Goal: Information Seeking & Learning: Find specific fact

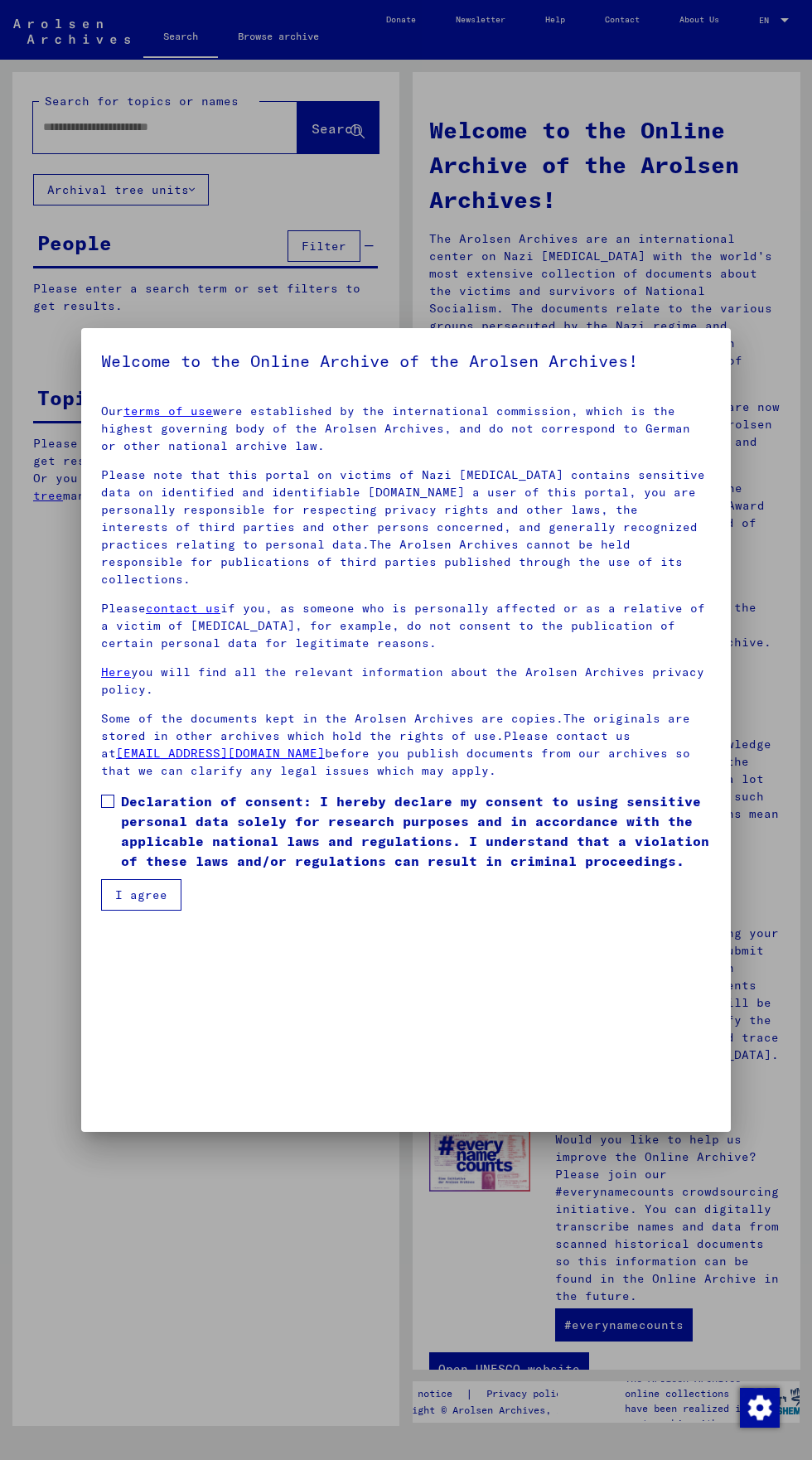
scroll to position [356, 0]
click at [103, 910] on mat-dialog-content "Our terms of use were established by the international commission, which is the…" at bounding box center [406, 651] width 650 height 520
click at [99, 910] on mat-dialog-content "Our terms of use were established by the international commission, which is the…" at bounding box center [406, 651] width 650 height 520
click at [95, 910] on mat-dialog-content "Our terms of use were established by the international commission, which is the…" at bounding box center [406, 651] width 650 height 520
click at [107, 808] on span at bounding box center [107, 800] width 14 height 14
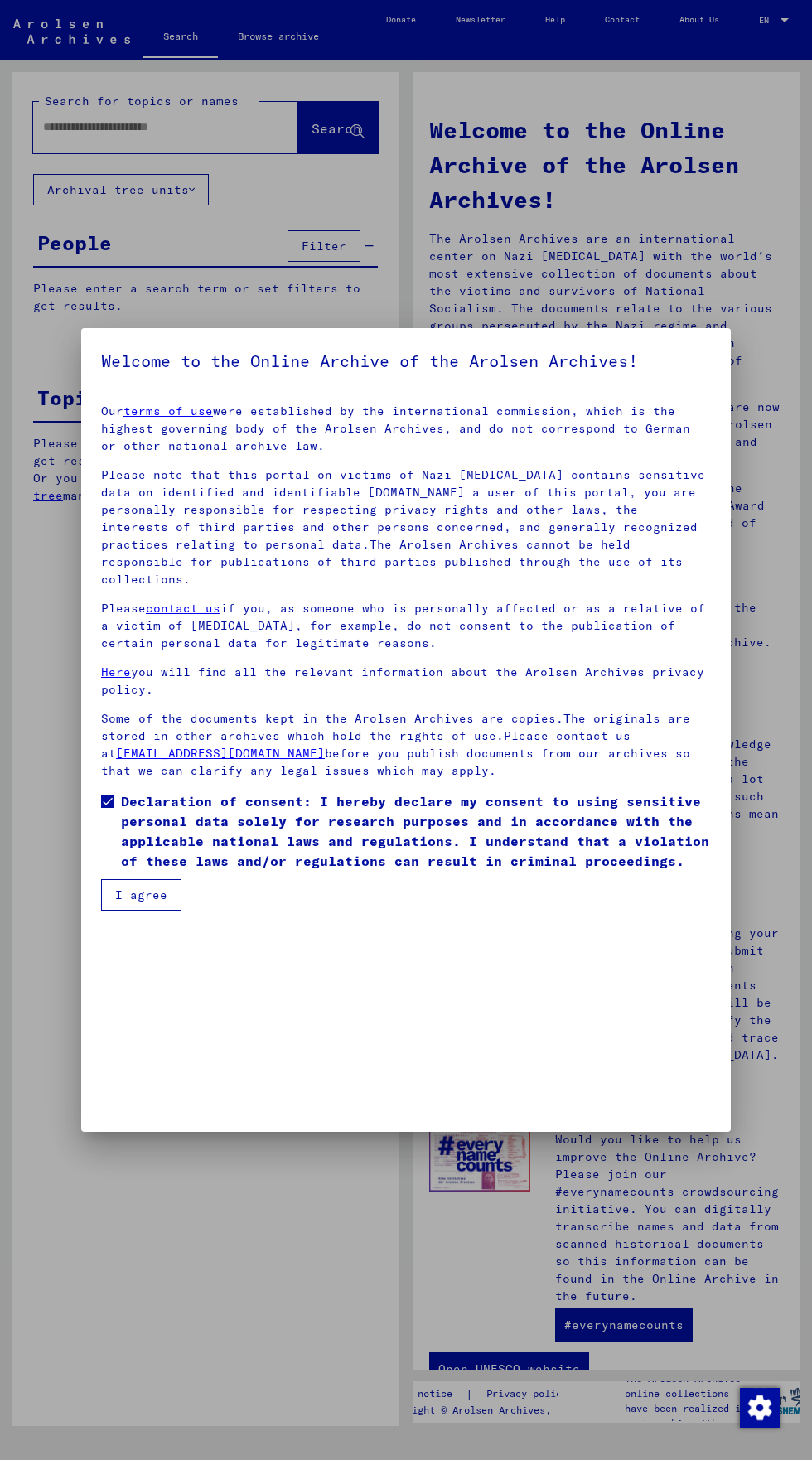
click at [127, 910] on button "I agree" at bounding box center [141, 894] width 80 height 32
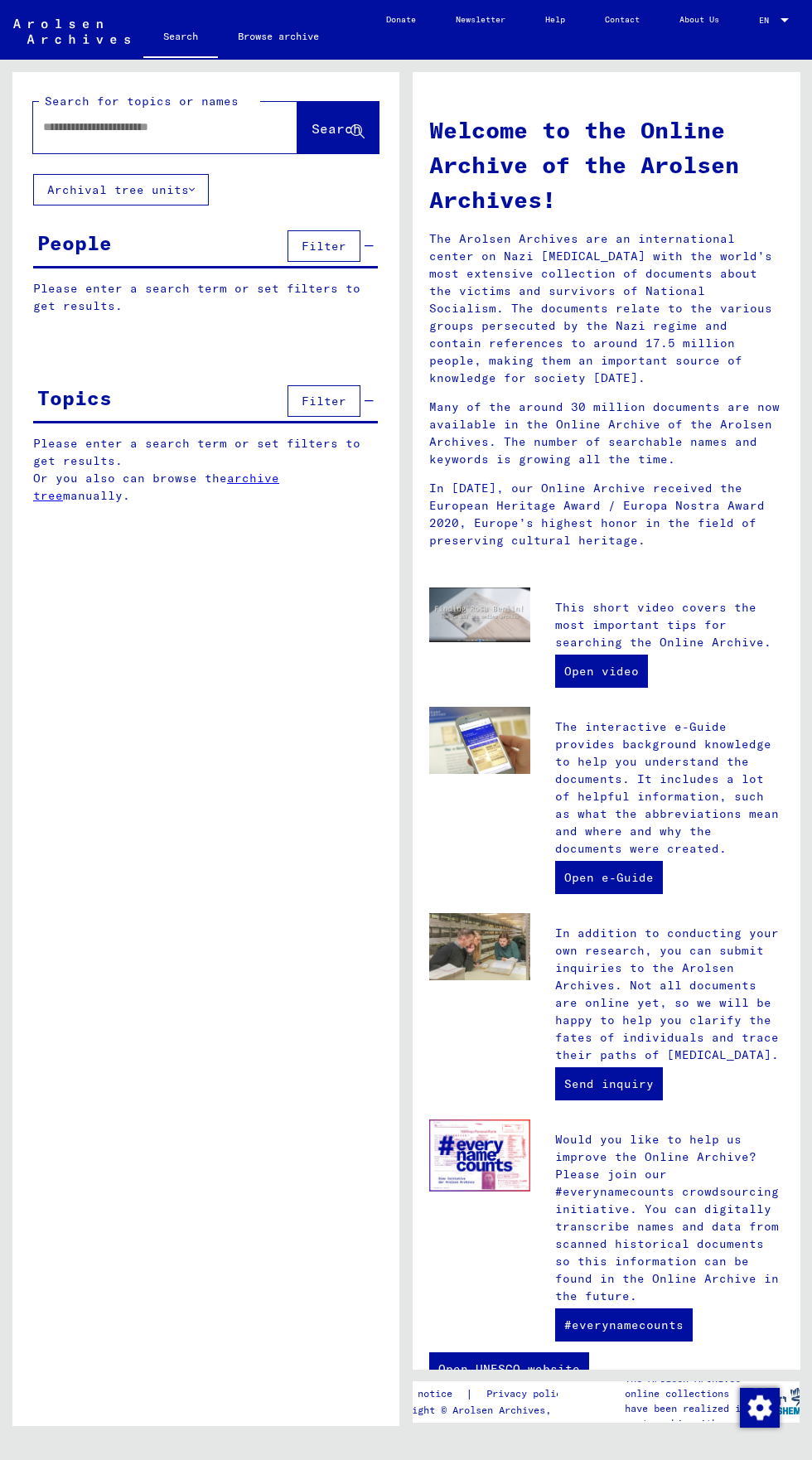
click at [67, 125] on input "text" at bounding box center [145, 126] width 205 height 17
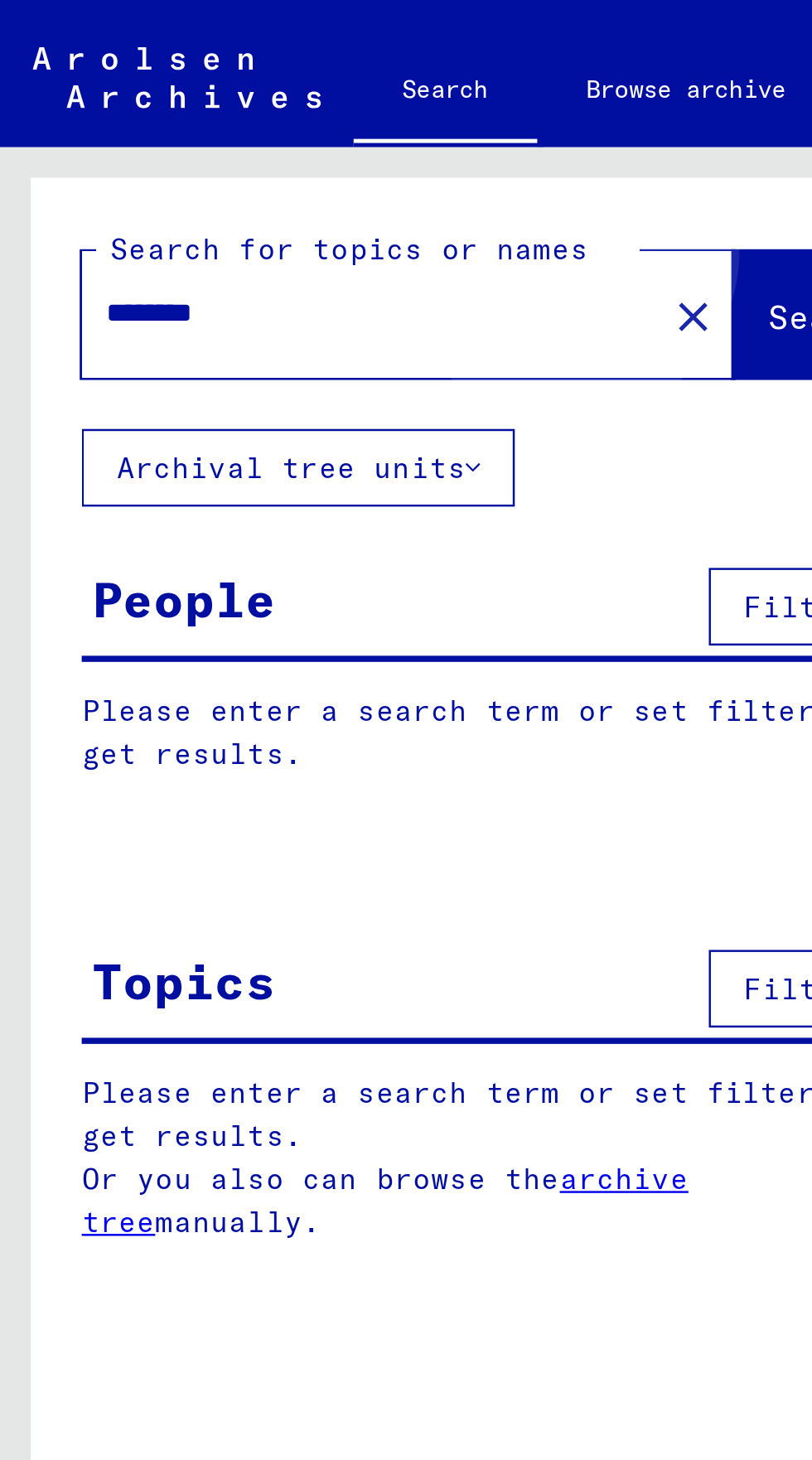
type input "********"
click at [311, 121] on span "Search" at bounding box center [336, 128] width 50 height 16
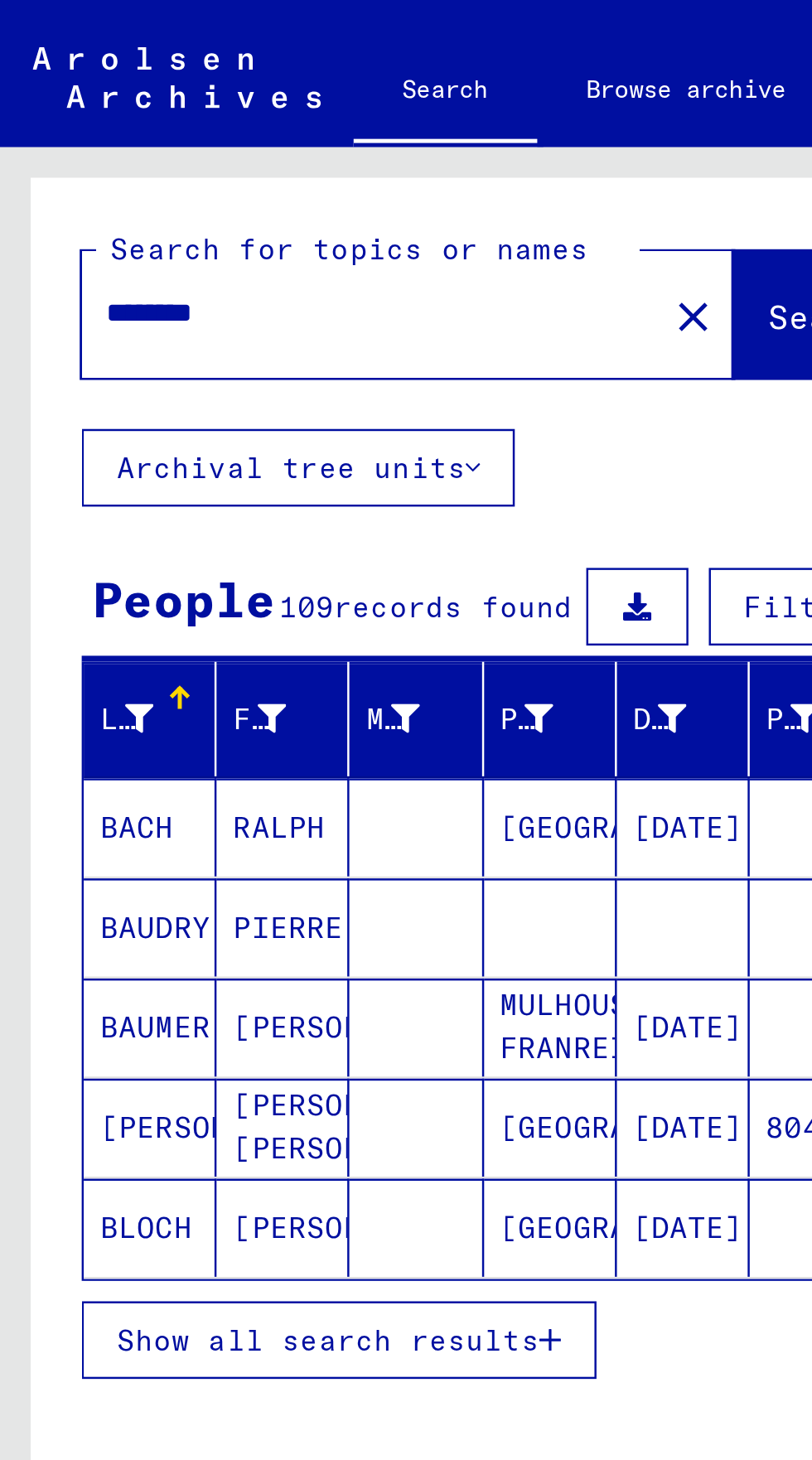
scroll to position [92, 0]
click at [151, 528] on button "Show all search results" at bounding box center [137, 543] width 208 height 32
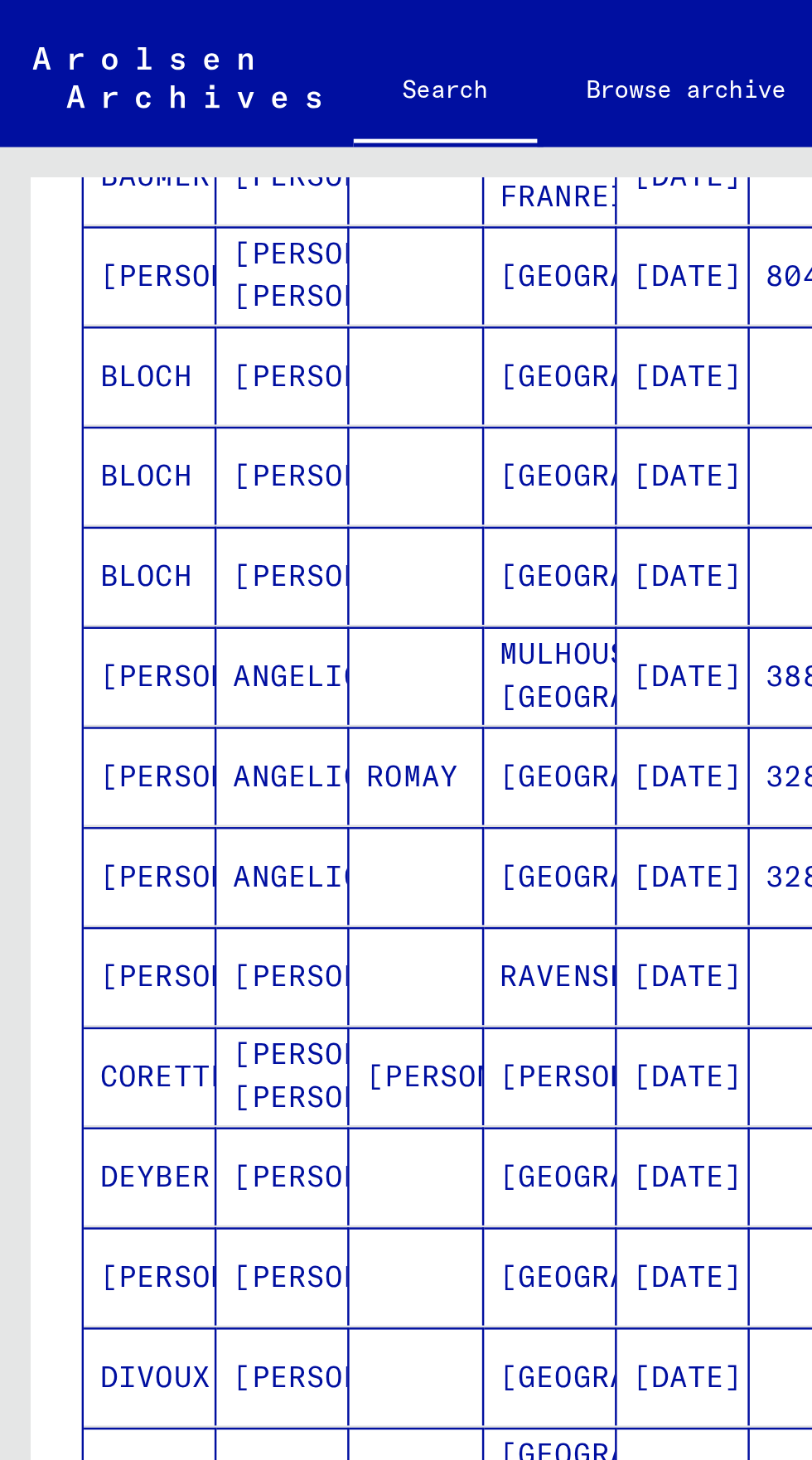
scroll to position [418, 0]
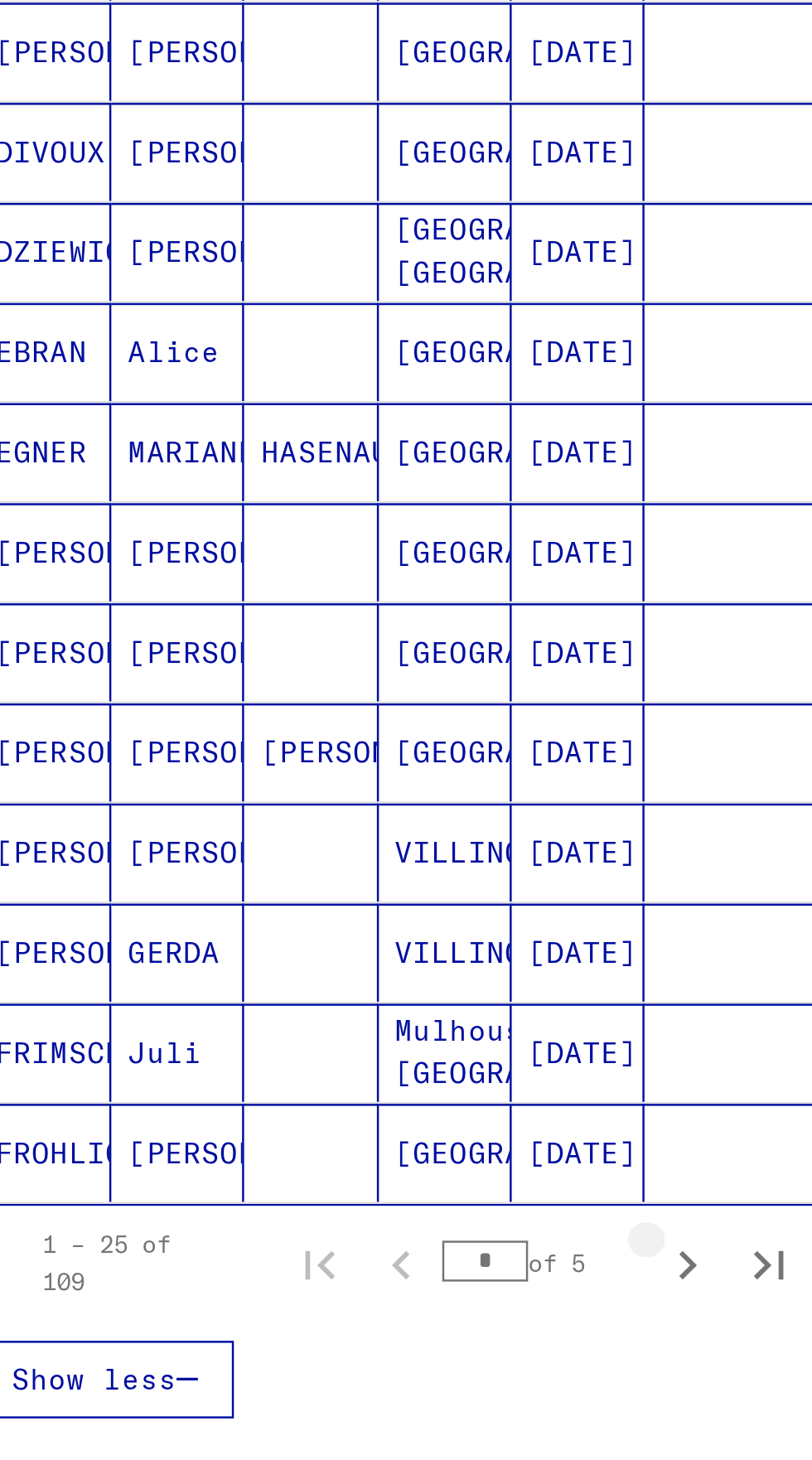
click at [316, 926] on icon "Next page" at bounding box center [321, 938] width 23 height 23
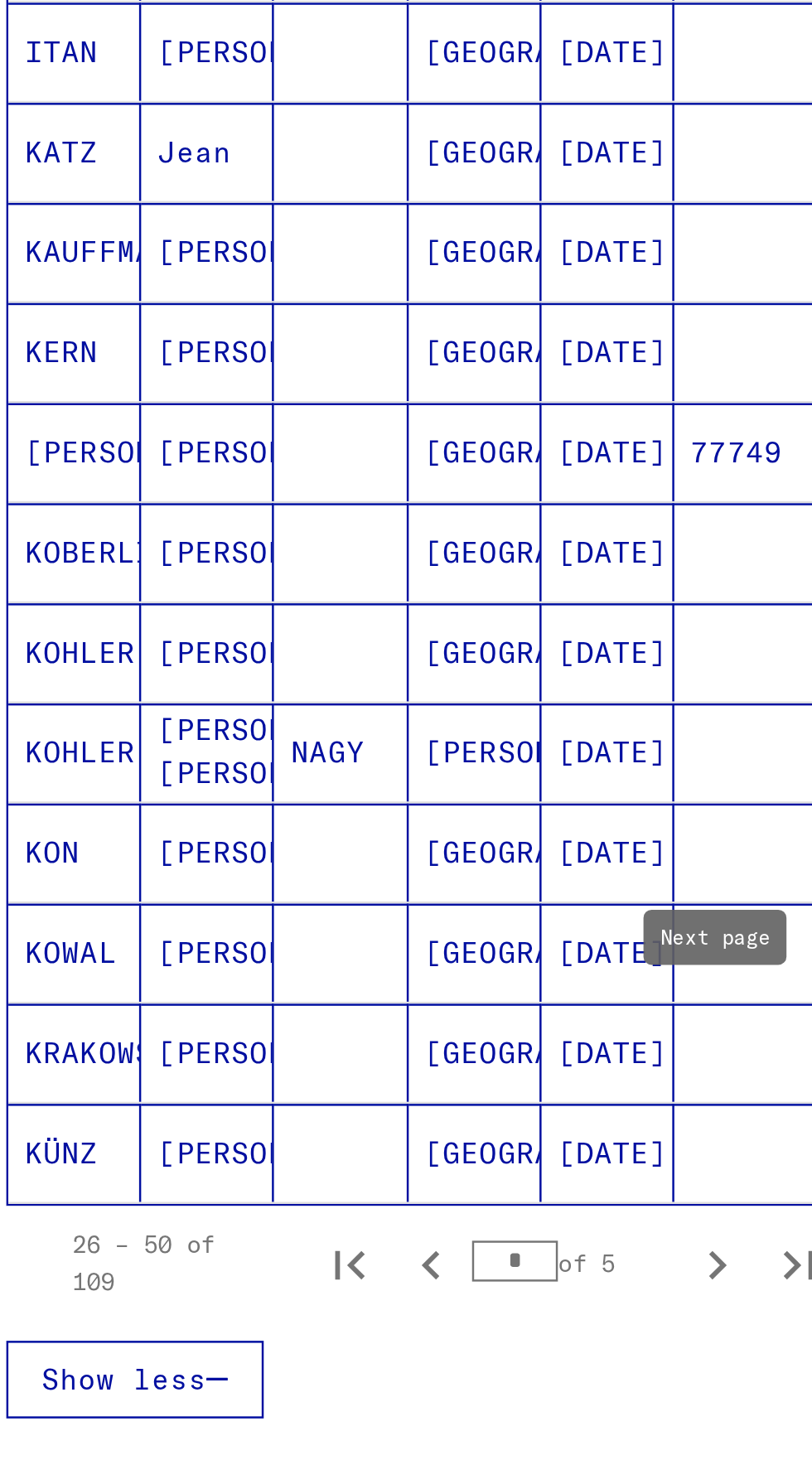
click at [355, 1136] on div "4" at bounding box center [353, 1144] width 50 height 16
click at [312, 926] on icon "Next page" at bounding box center [321, 938] width 23 height 23
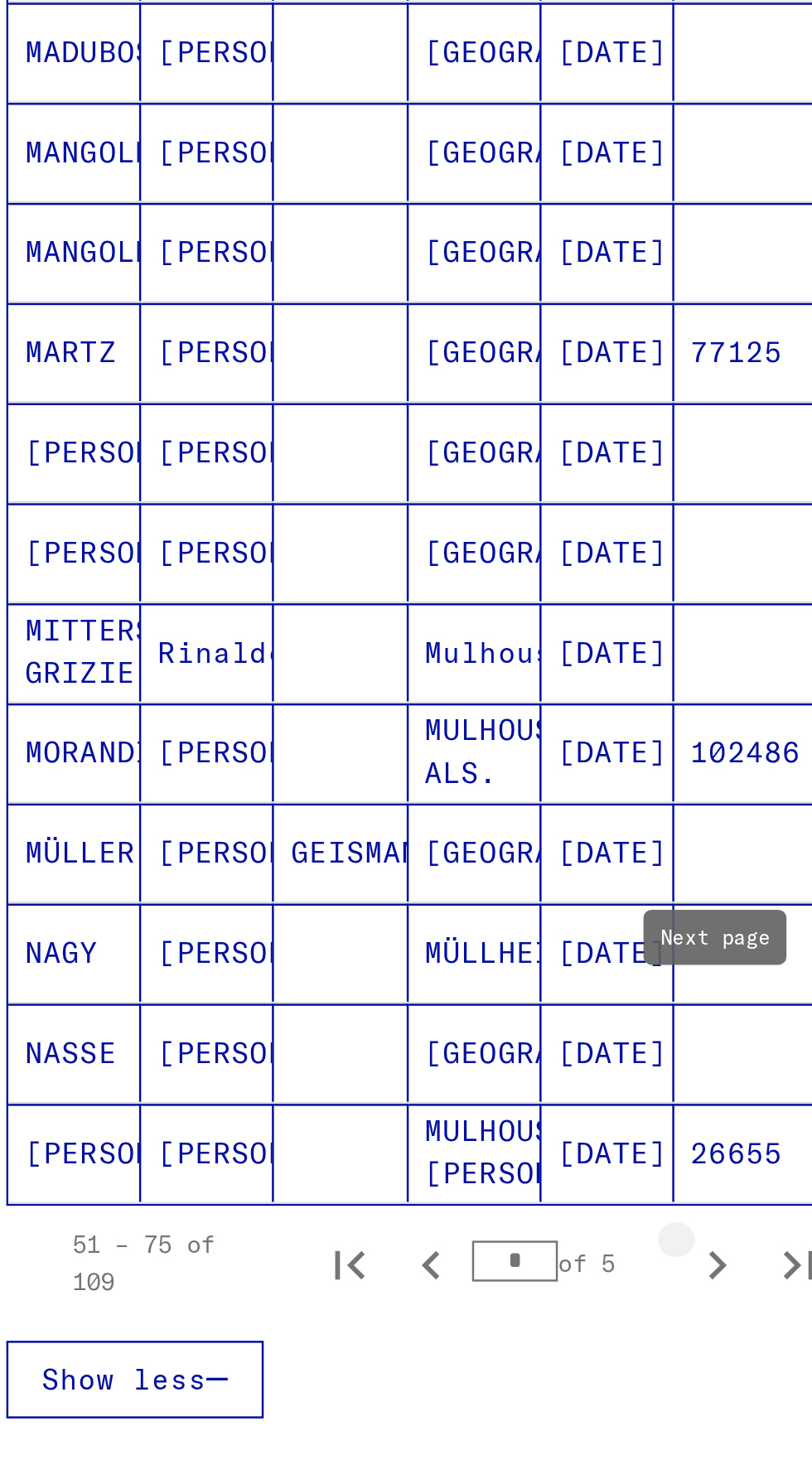
click at [322, 926] on icon "Next page" at bounding box center [321, 938] width 23 height 23
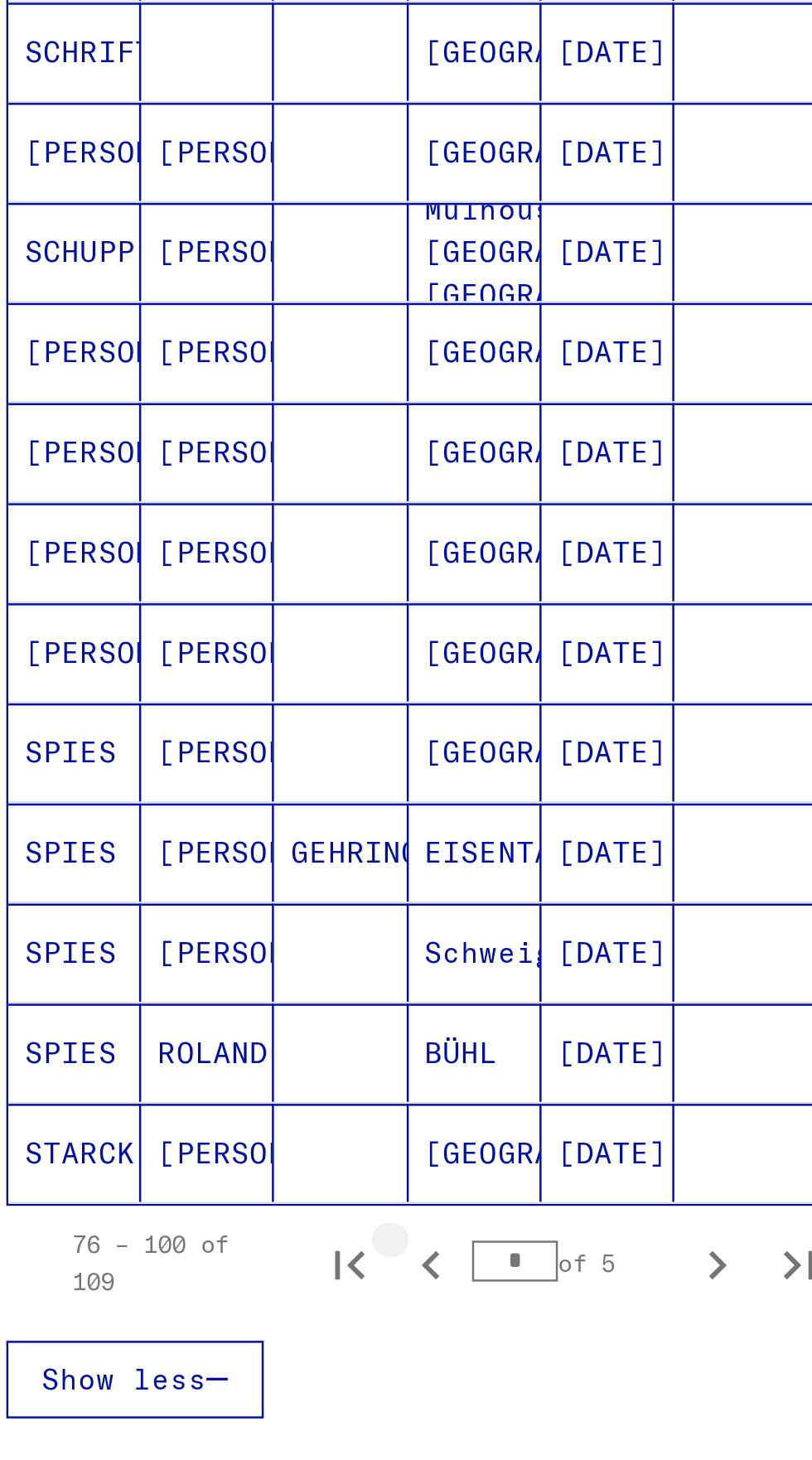
click at [199, 926] on icon "Previous page" at bounding box center [206, 938] width 23 height 23
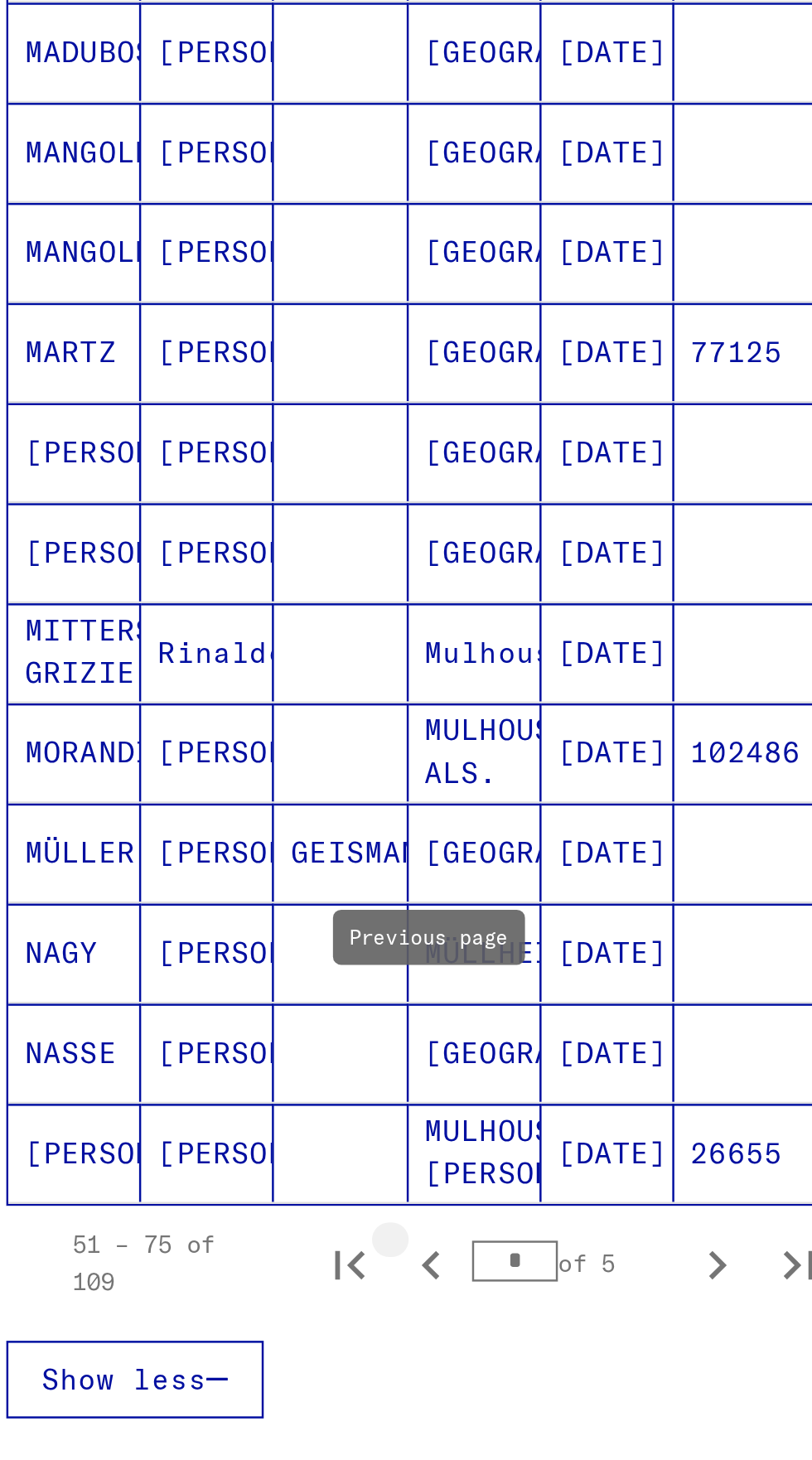
click at [209, 926] on icon "Previous page" at bounding box center [206, 938] width 23 height 23
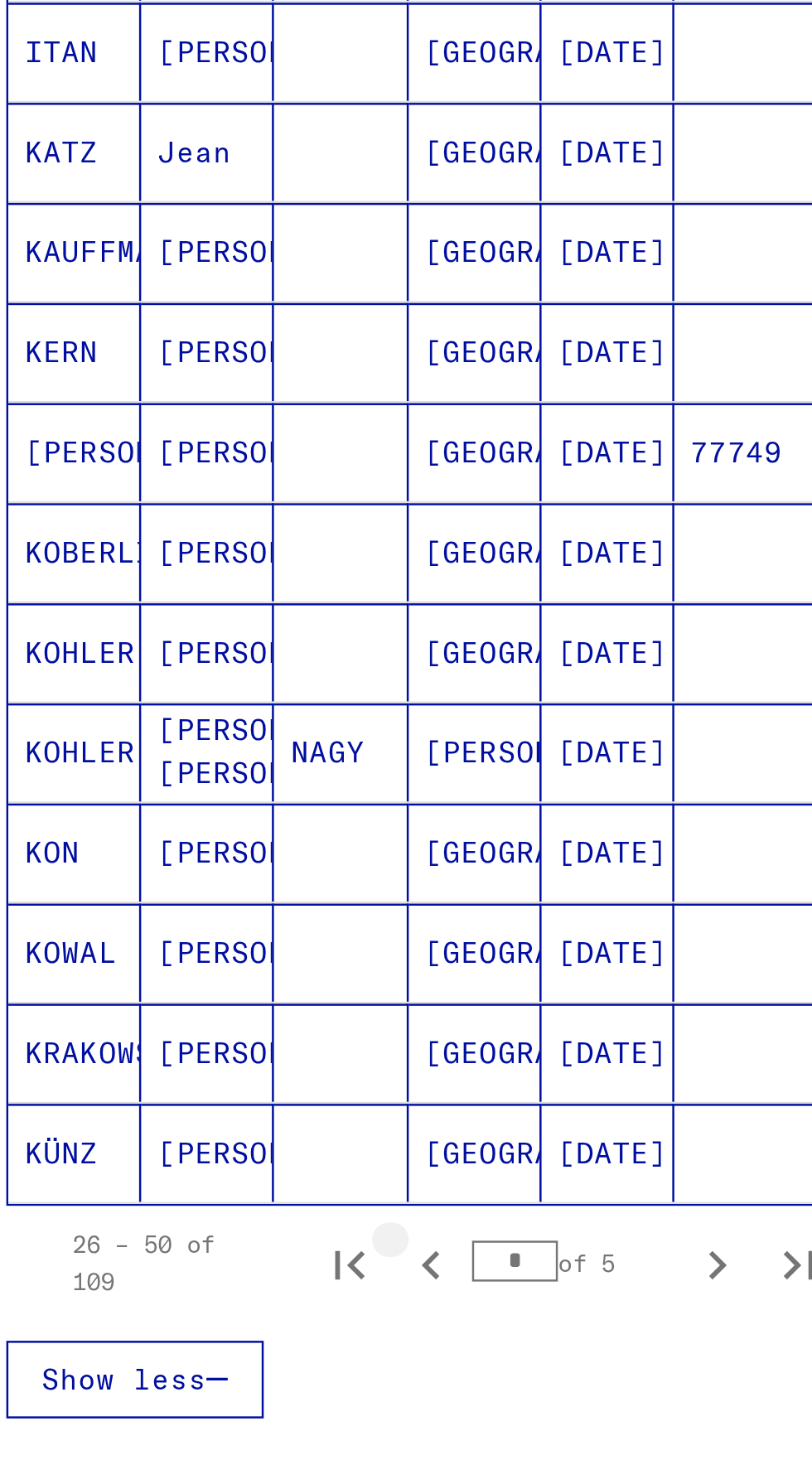
click at [207, 926] on icon "Previous page" at bounding box center [206, 938] width 23 height 23
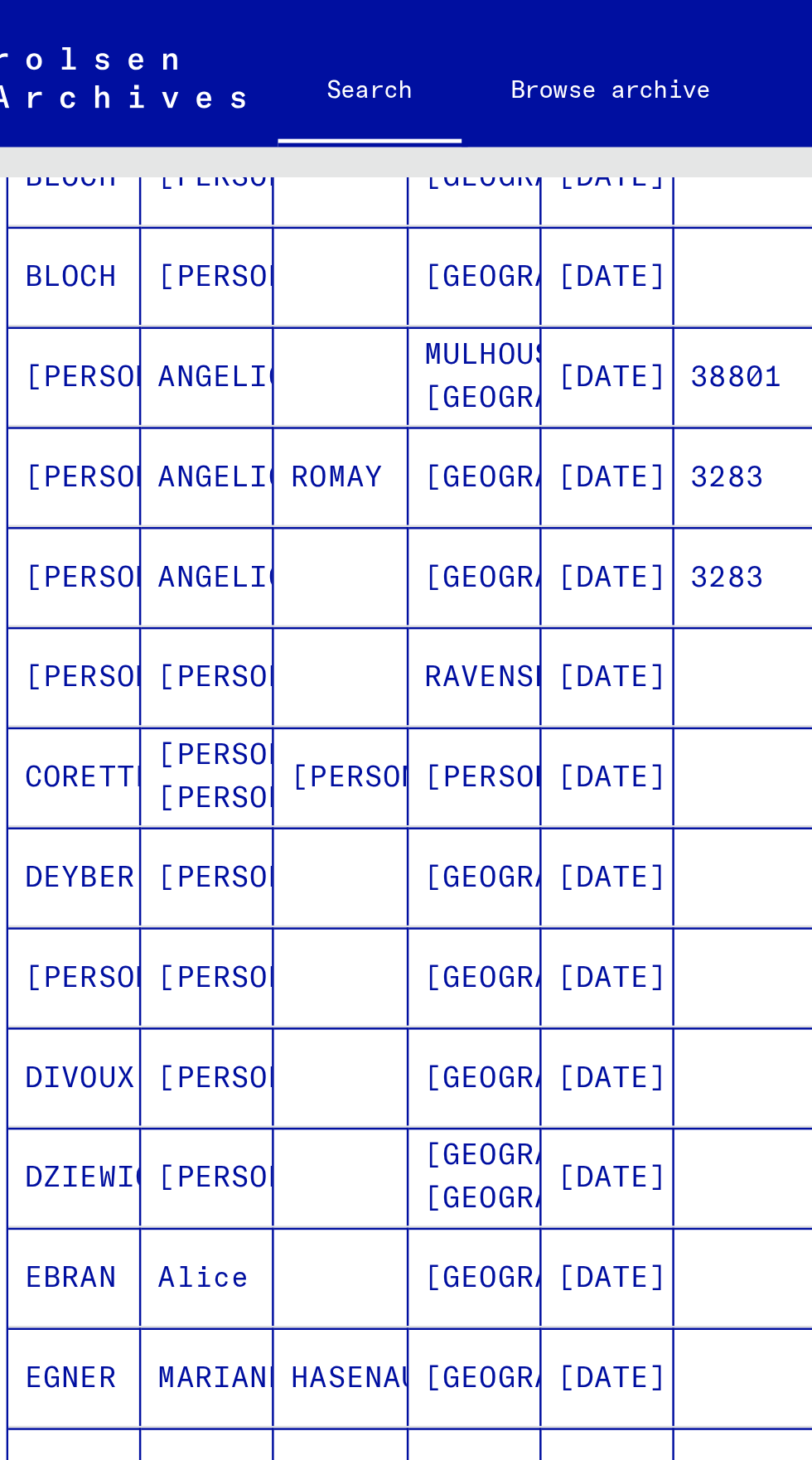
scroll to position [92, 0]
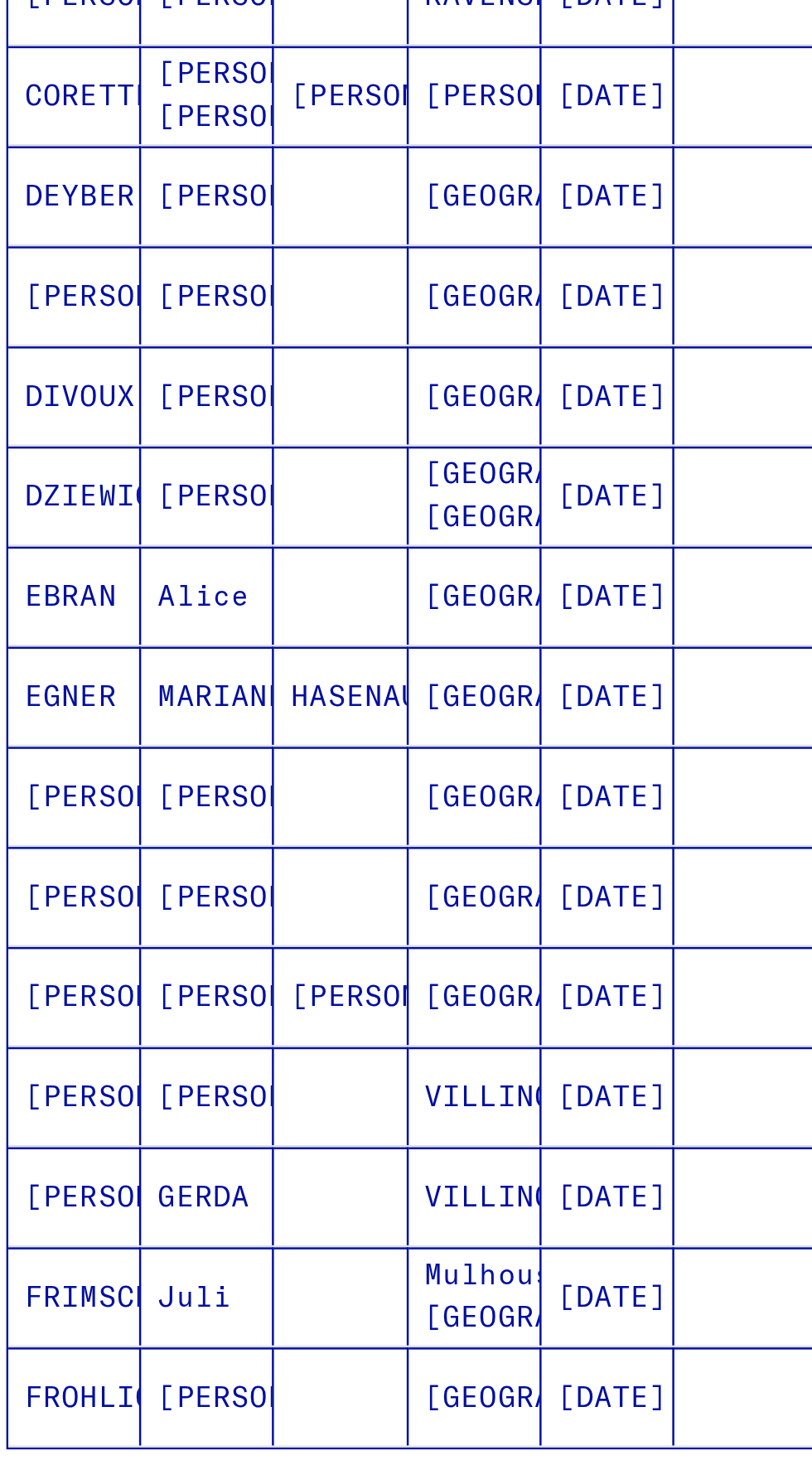
click at [328, 876] on icon "Next page" at bounding box center [321, 888] width 23 height 23
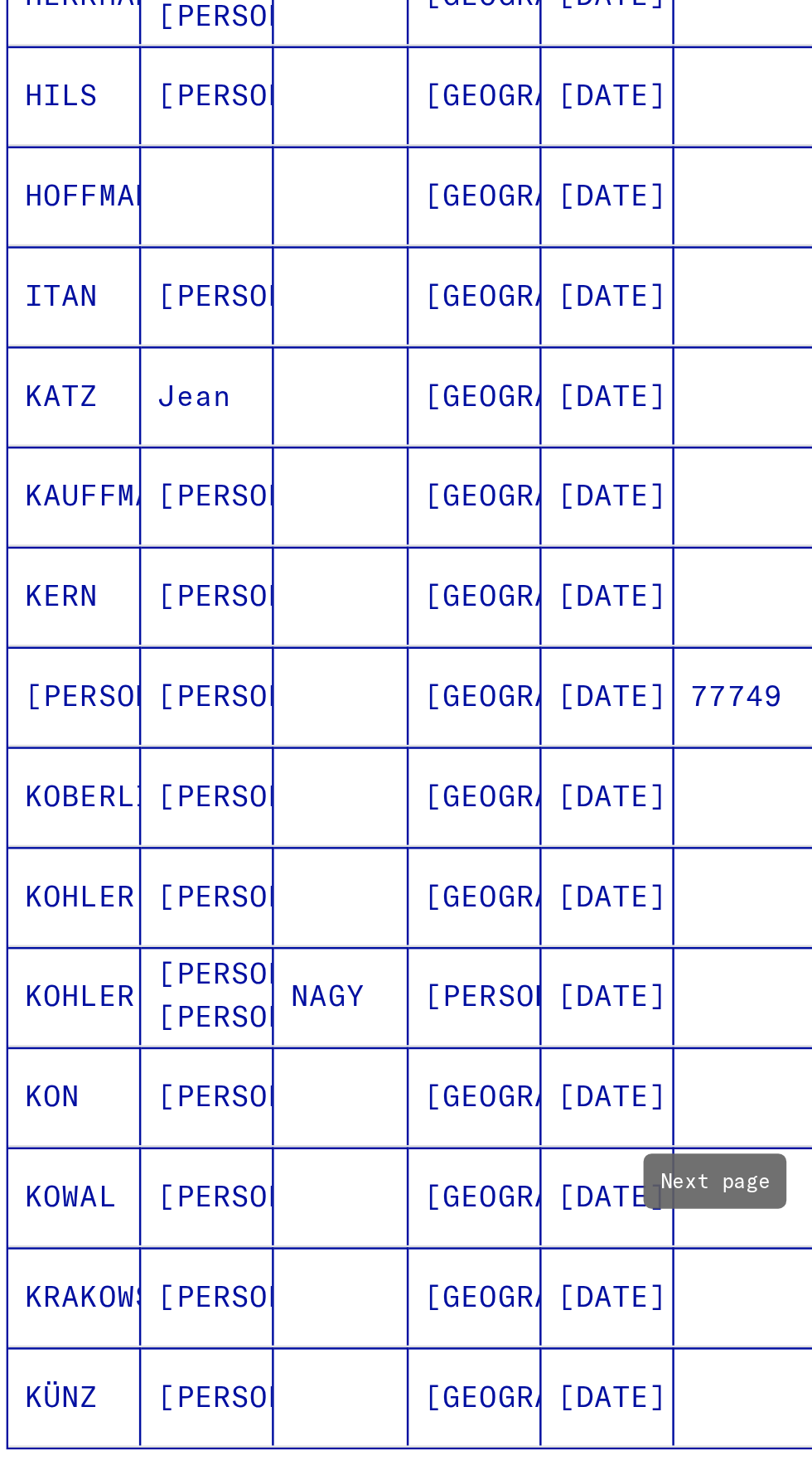
click at [327, 876] on icon "Next page" at bounding box center [321, 888] width 23 height 23
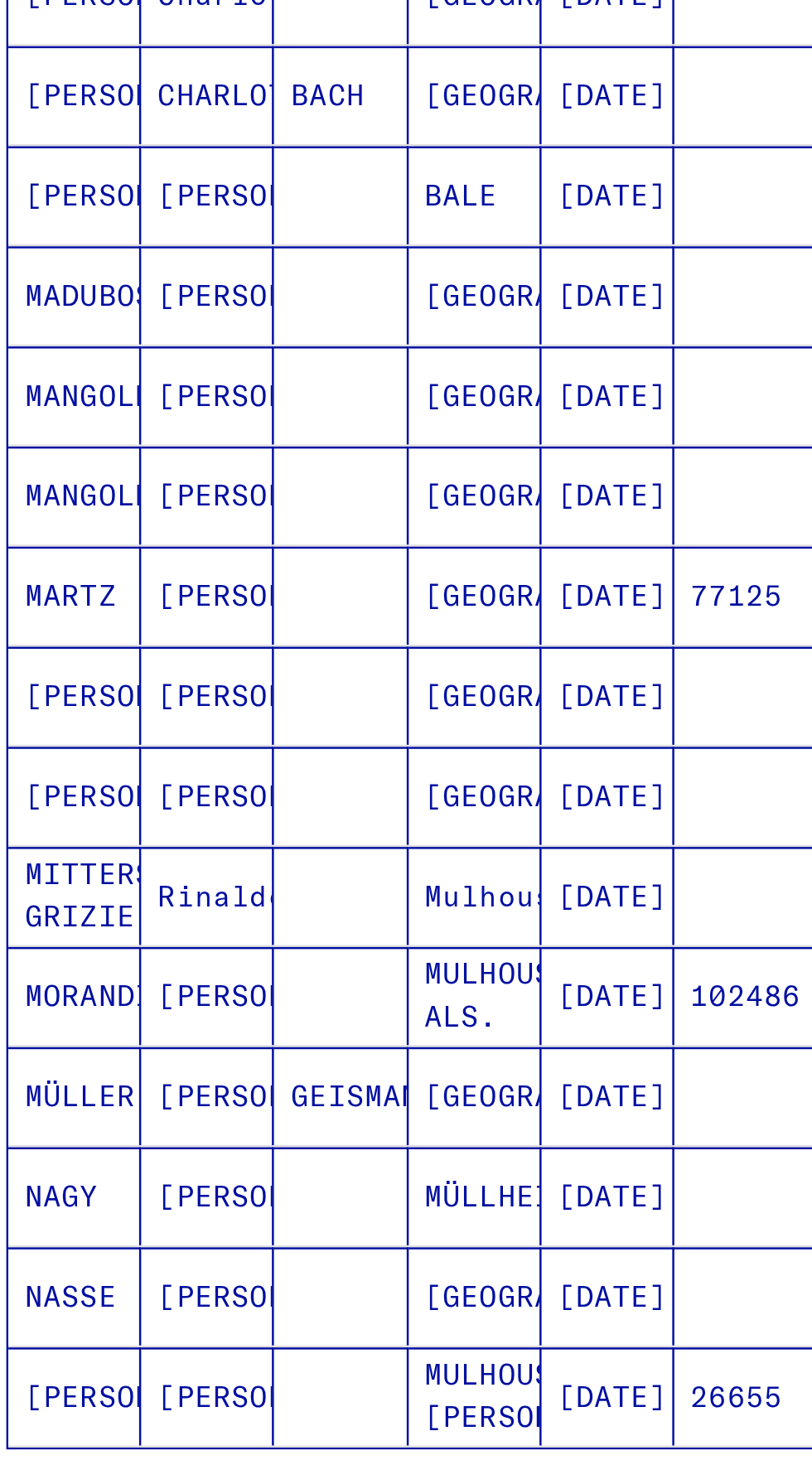
click at [318, 876] on icon "Next page" at bounding box center [321, 888] width 23 height 23
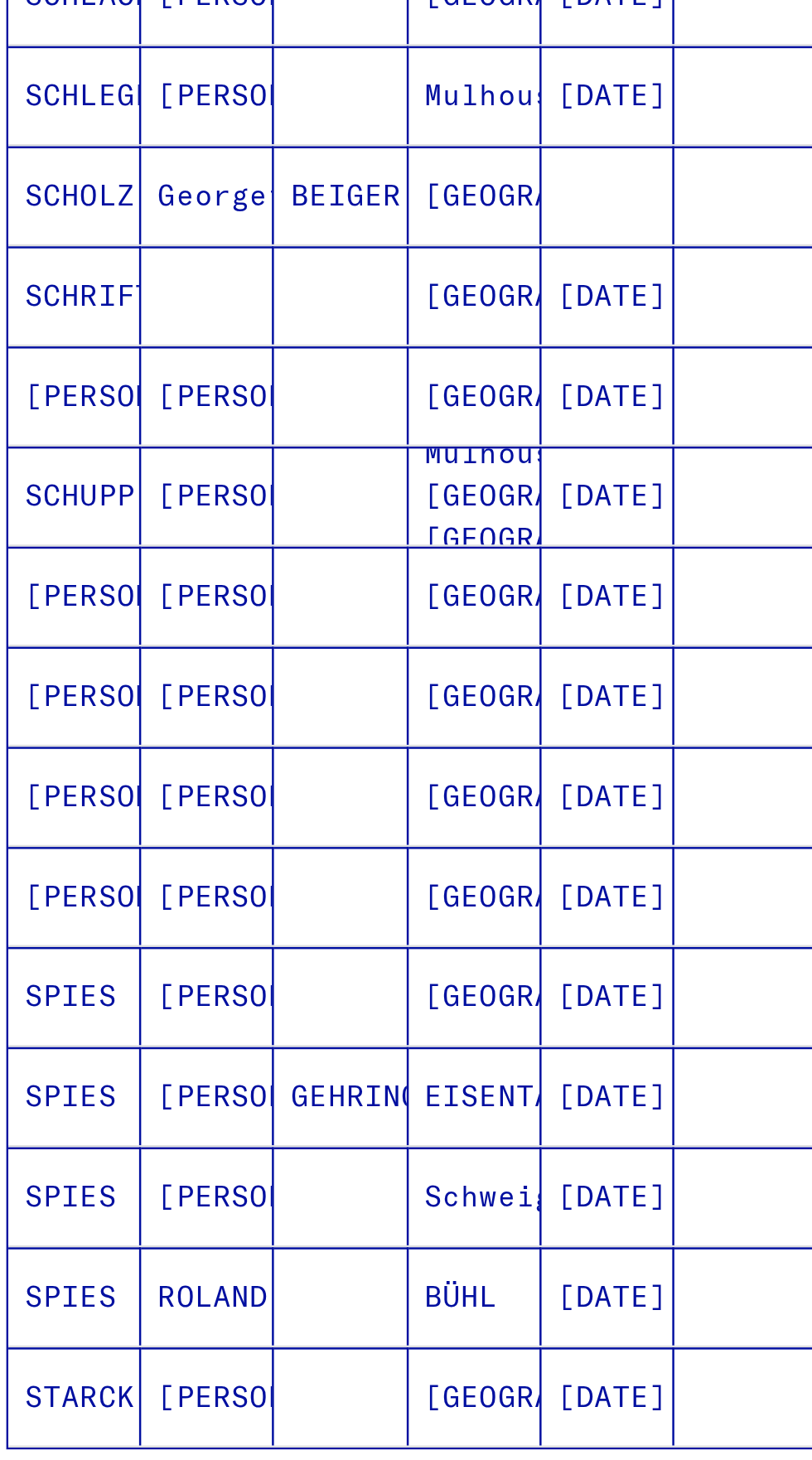
click at [314, 876] on icon "Next page" at bounding box center [321, 888] width 23 height 23
type input "*"
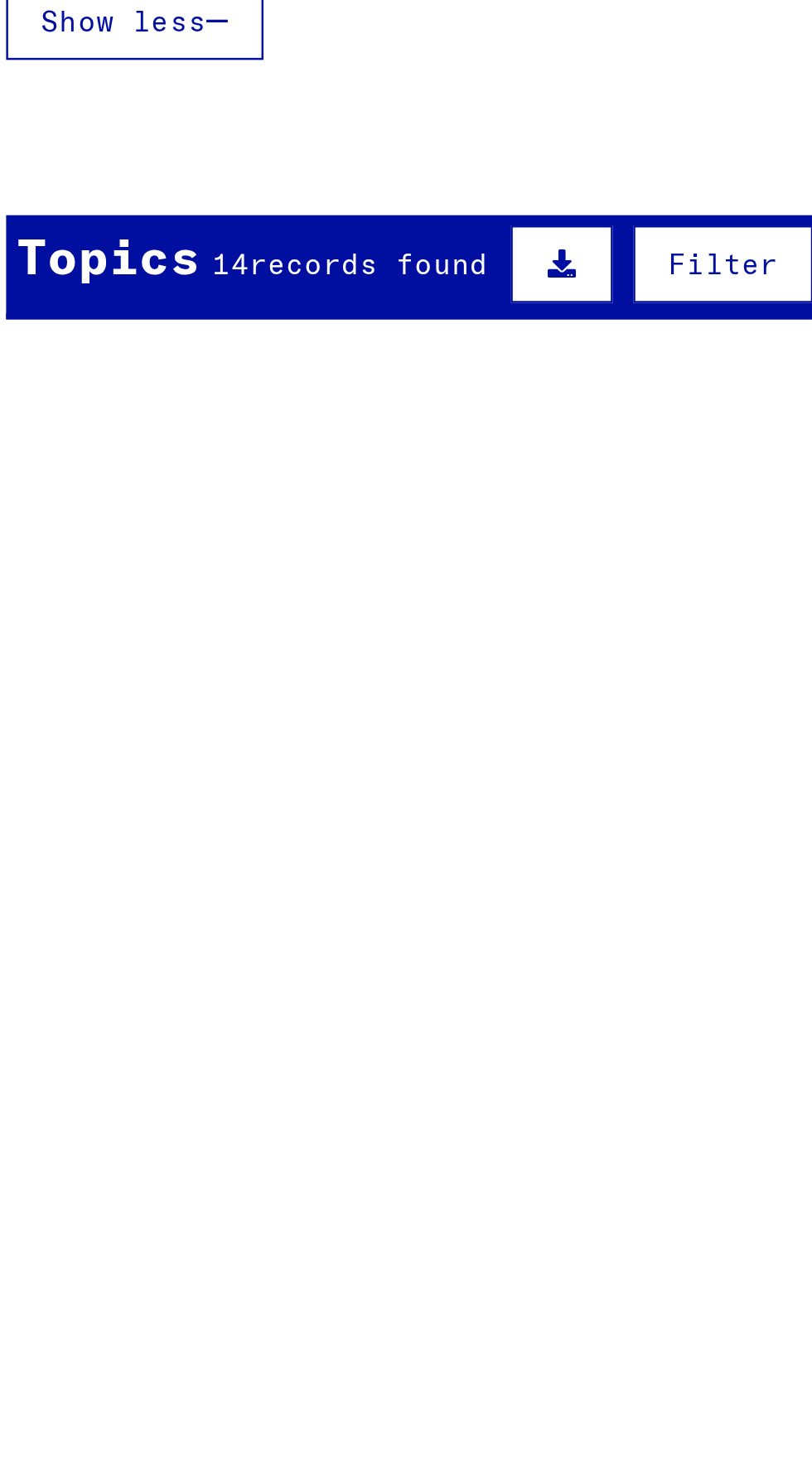
scroll to position [0, 0]
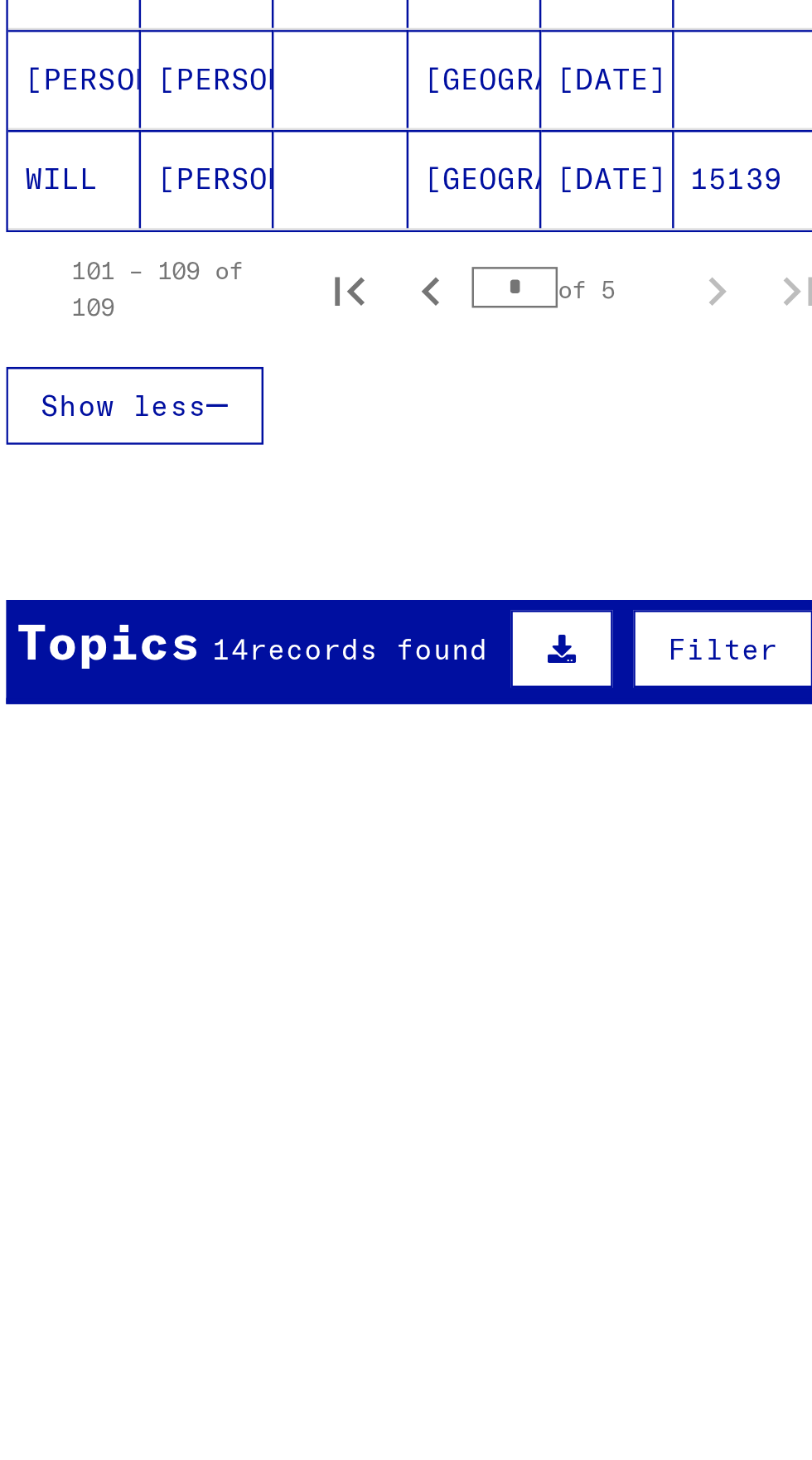
click at [186, 854] on span "records found" at bounding box center [180, 851] width 97 height 15
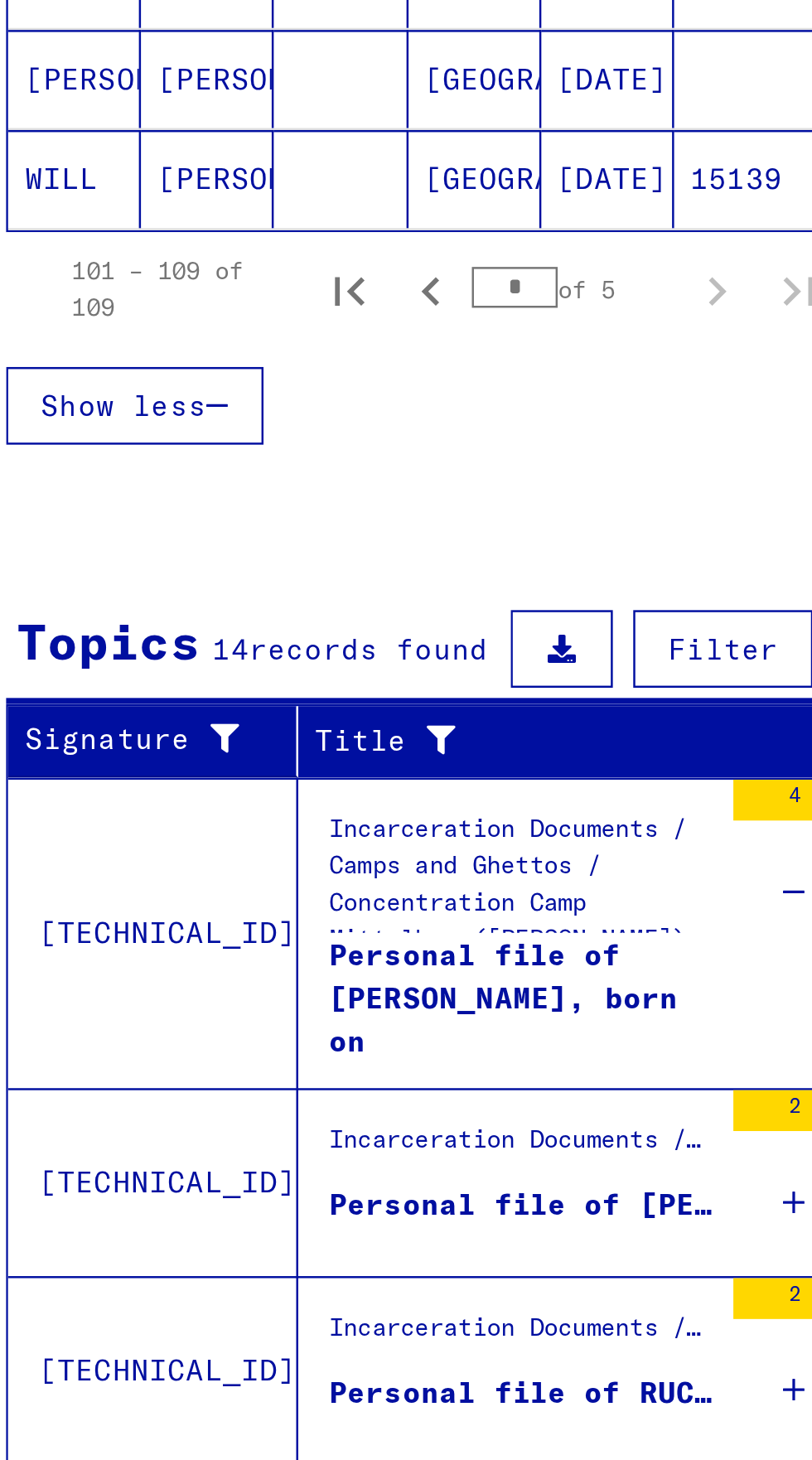
scroll to position [92, 0]
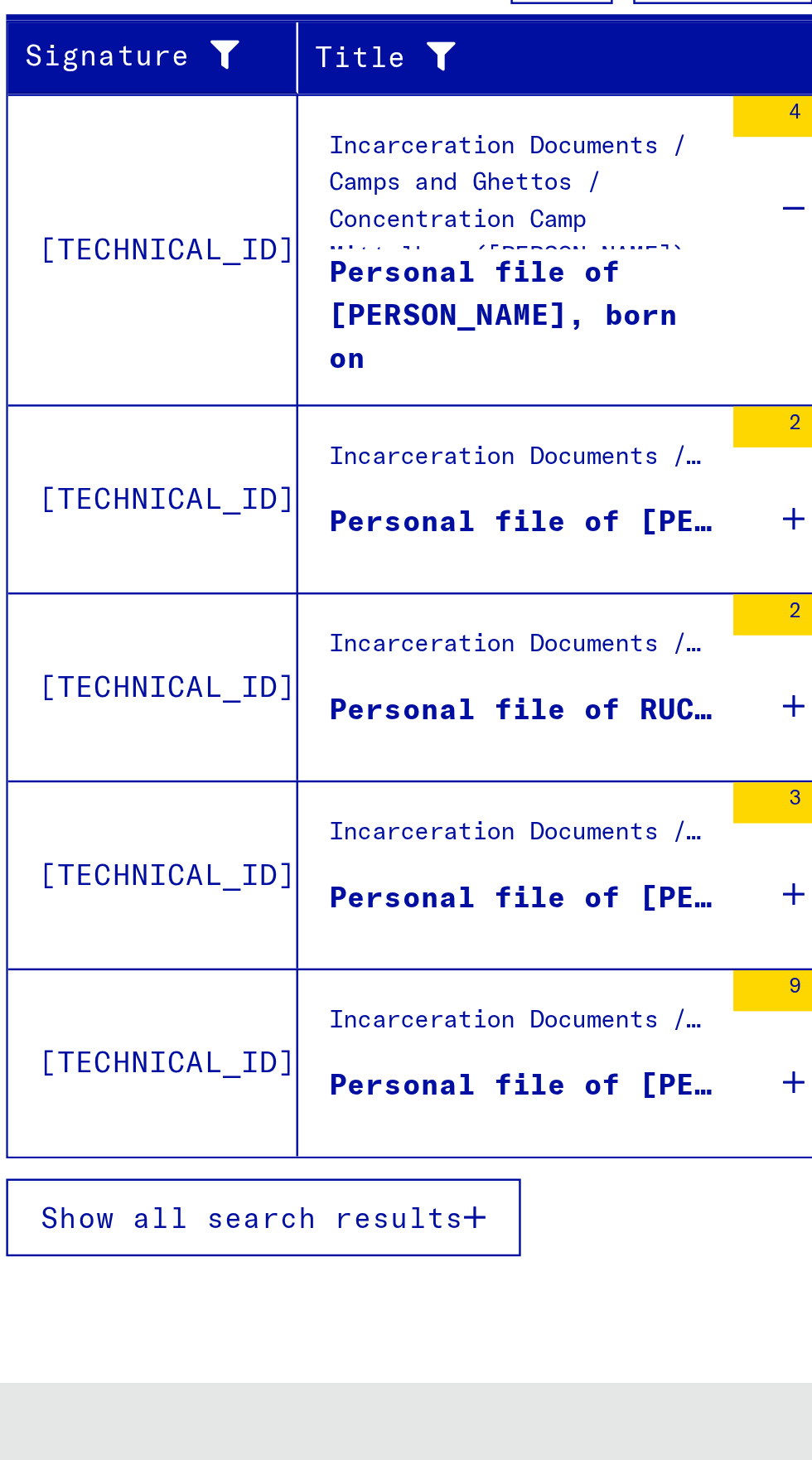
click at [218, 1351] on span "Show all search results" at bounding box center [133, 1358] width 171 height 15
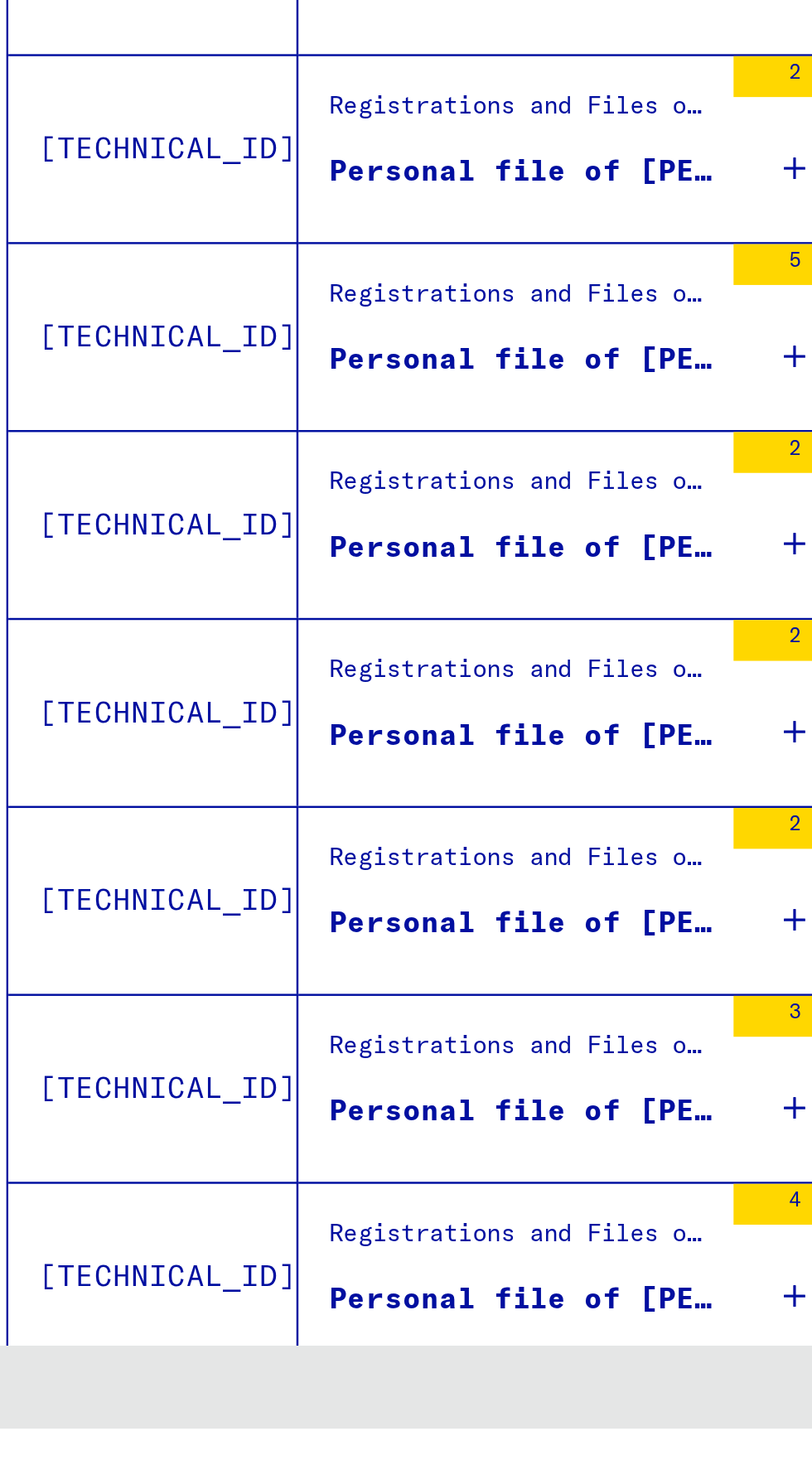
scroll to position [0, 0]
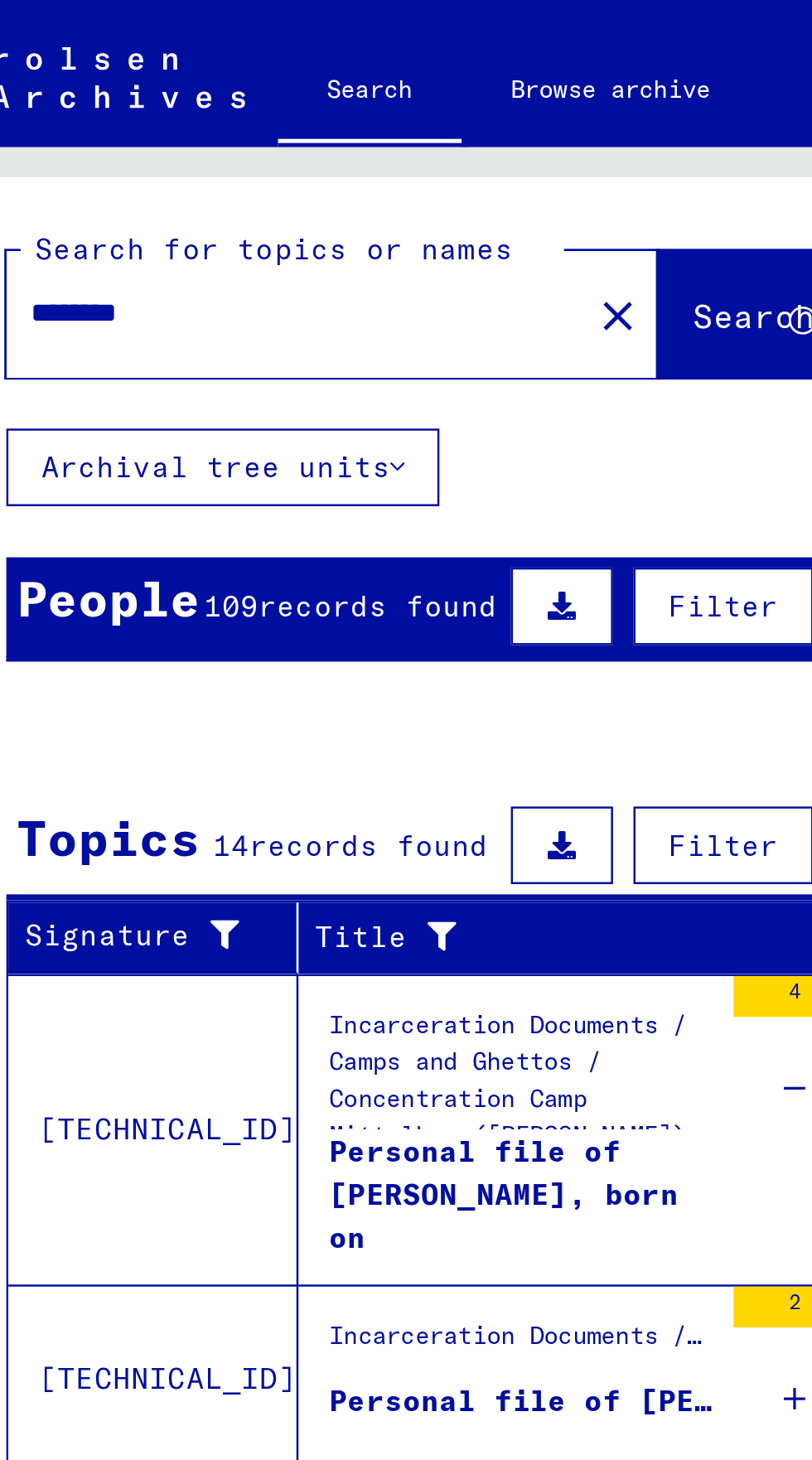
click at [129, 127] on input "********" at bounding box center [145, 126] width 205 height 17
type input "*"
type input "**********"
click at [336, 128] on span "Search" at bounding box center [336, 128] width 50 height 16
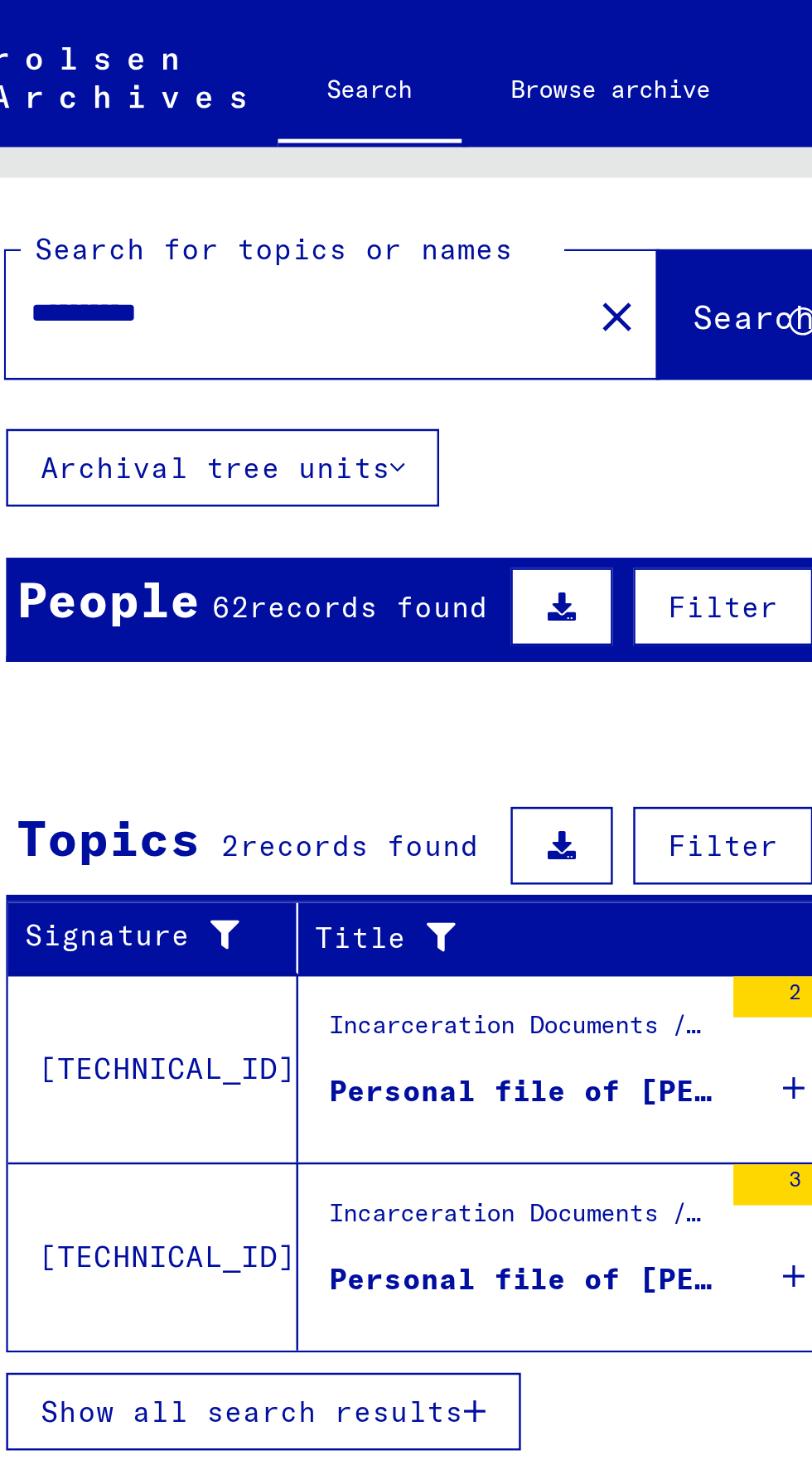
click at [195, 248] on span "records found" at bounding box center [180, 245] width 97 height 15
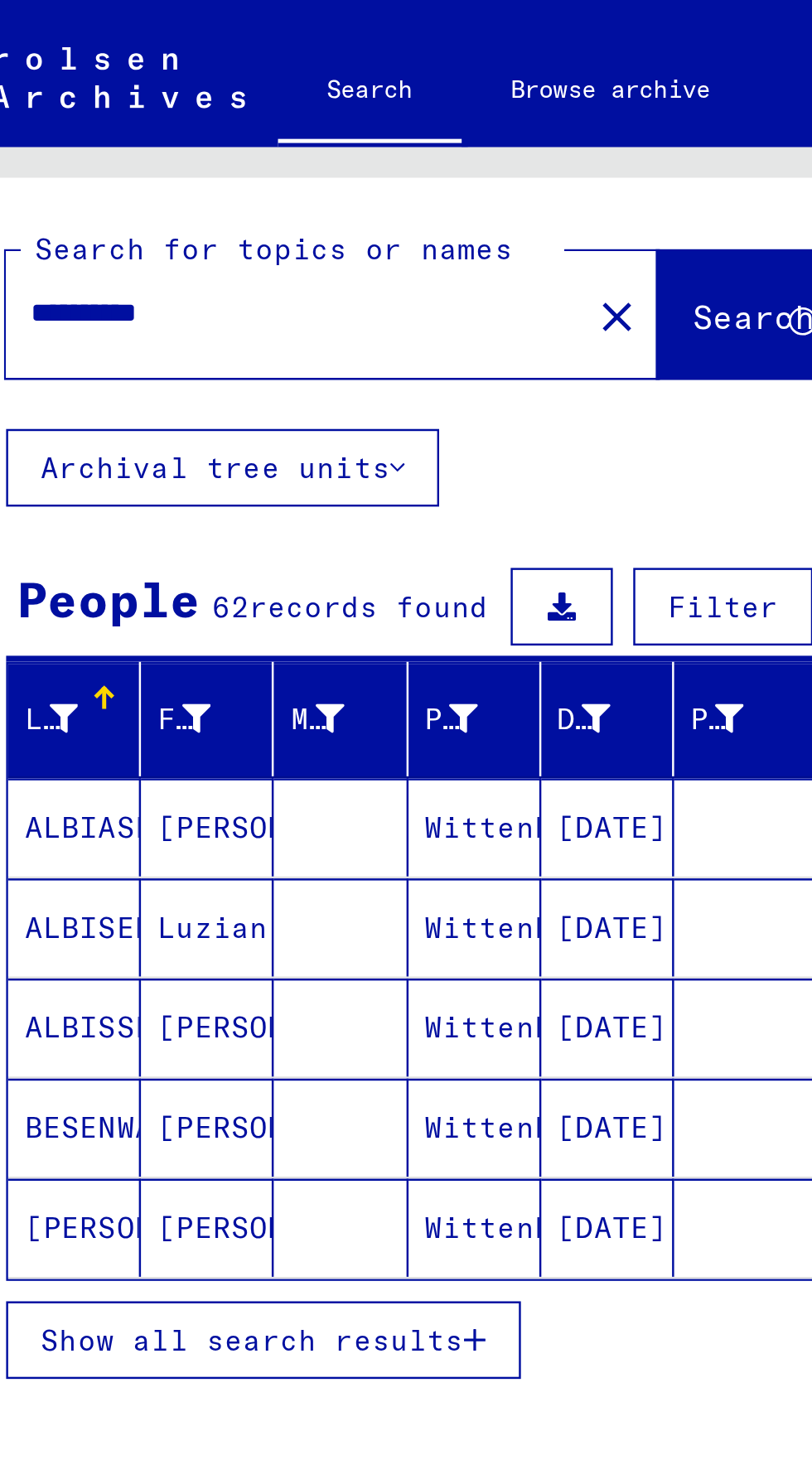
scroll to position [92, 0]
click at [203, 528] on button "Show all search results" at bounding box center [137, 543] width 208 height 32
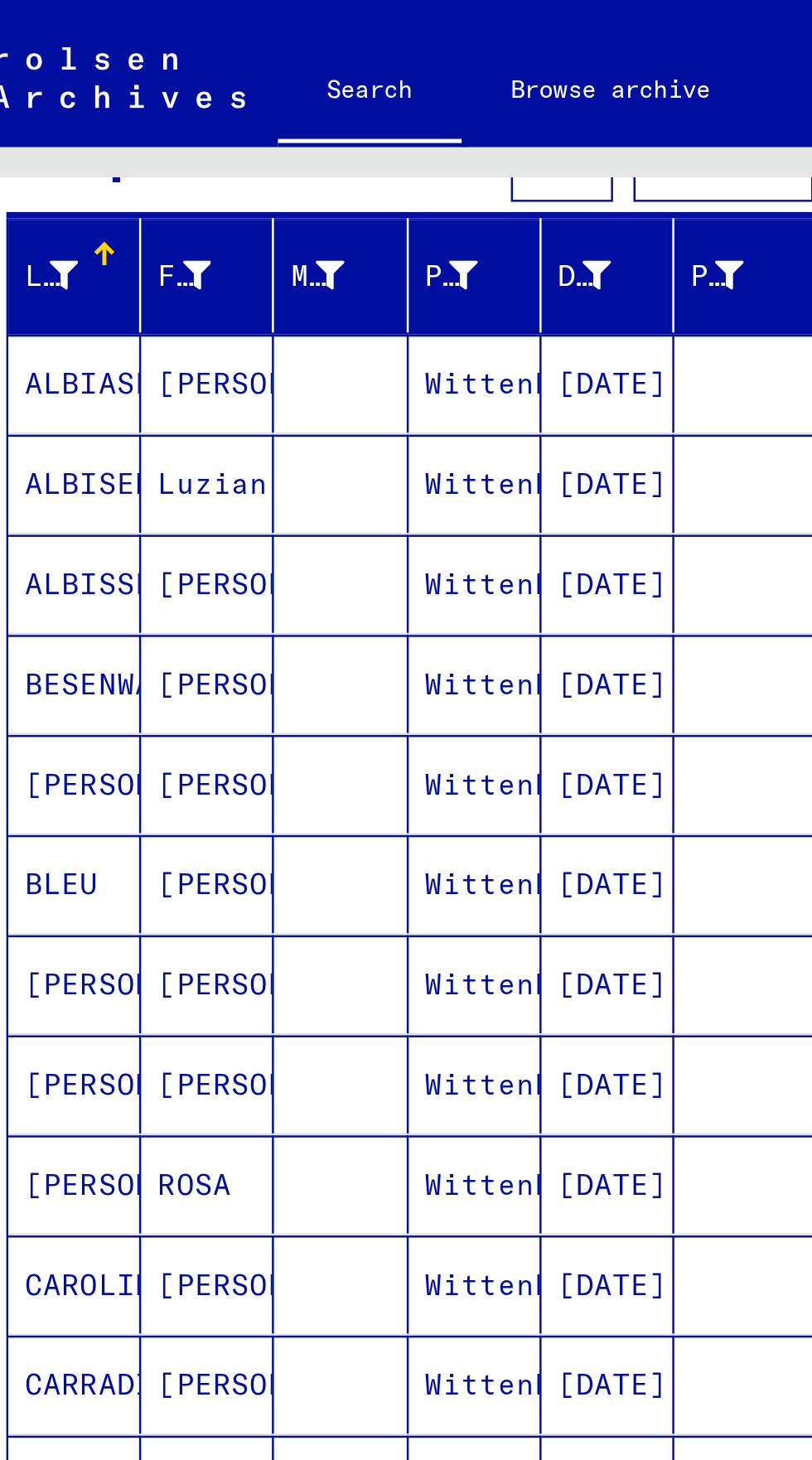
scroll to position [189, 0]
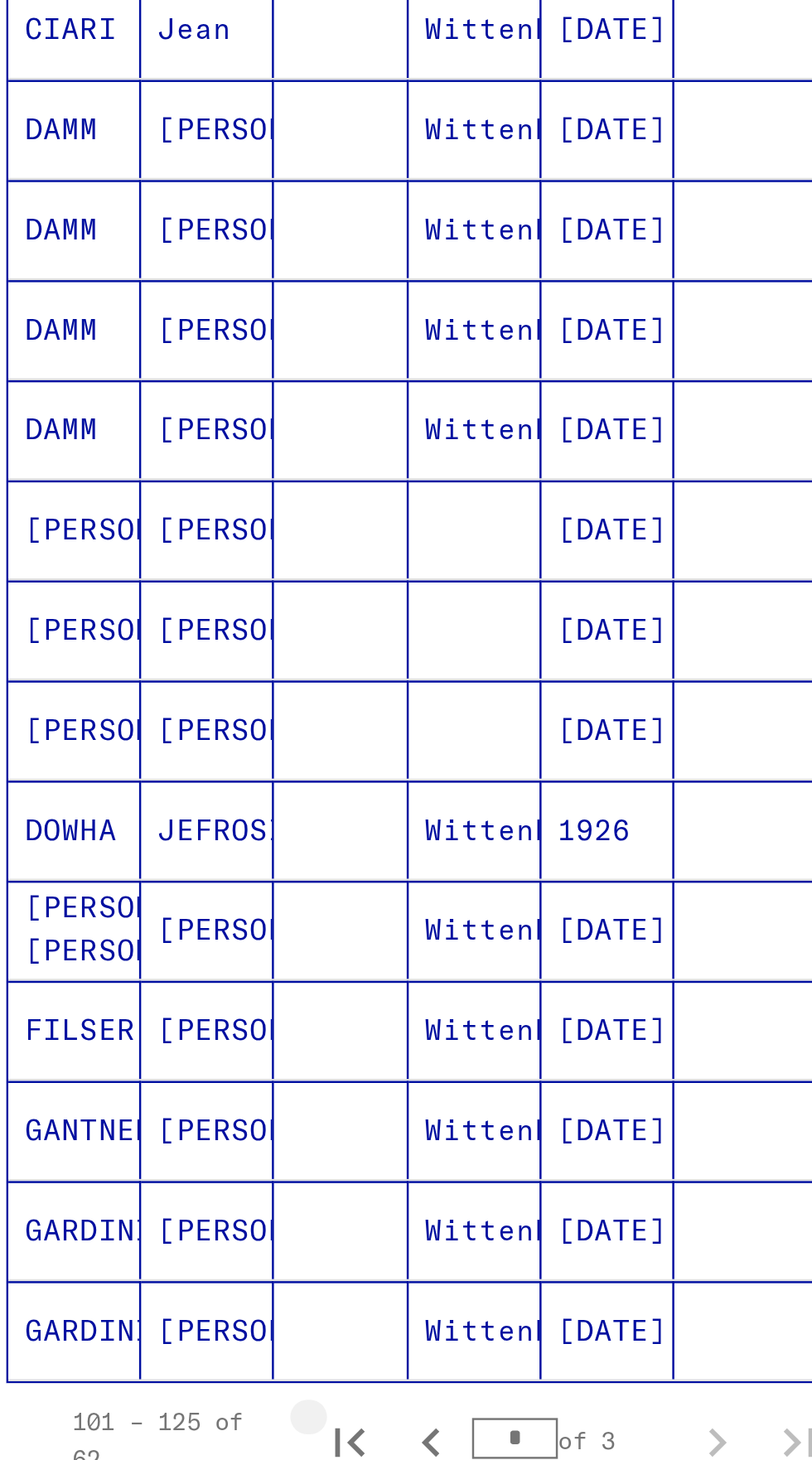
click at [180, 1155] on icon "First page" at bounding box center [172, 1167] width 23 height 23
click at [327, 1155] on icon "Next page" at bounding box center [321, 1167] width 23 height 23
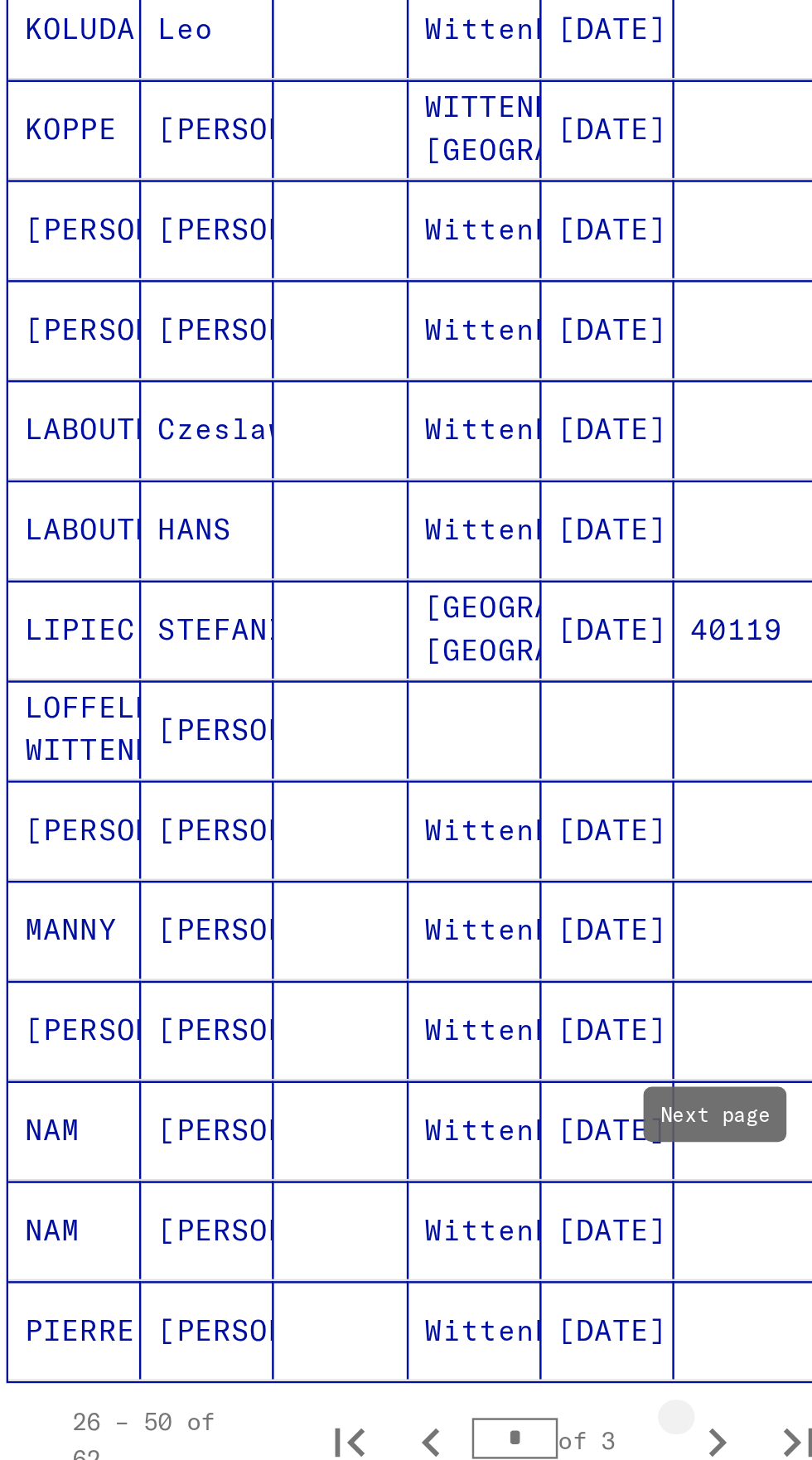
click at [324, 1160] on icon "Next page" at bounding box center [322, 1166] width 7 height 12
type input "*"
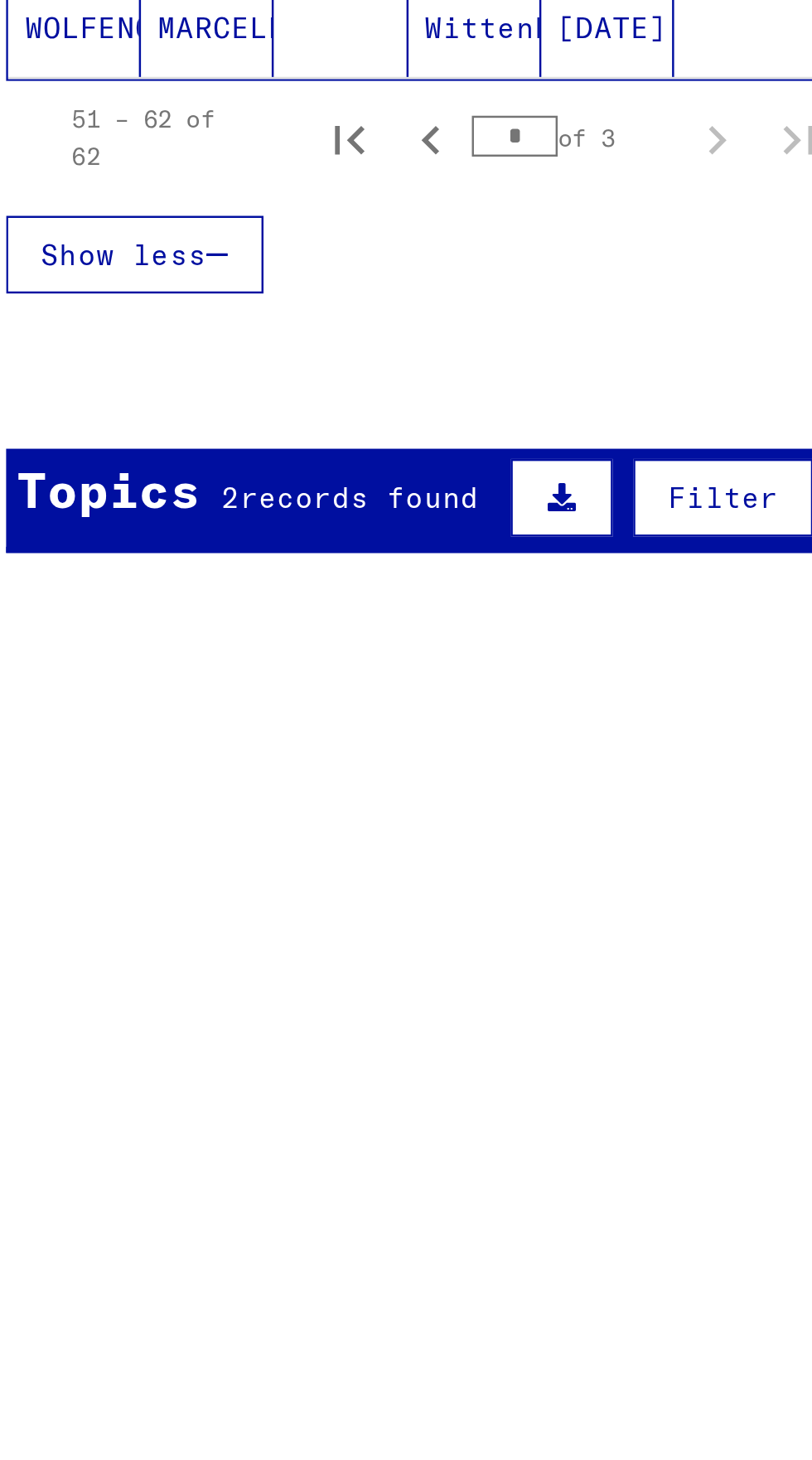
scroll to position [0, 0]
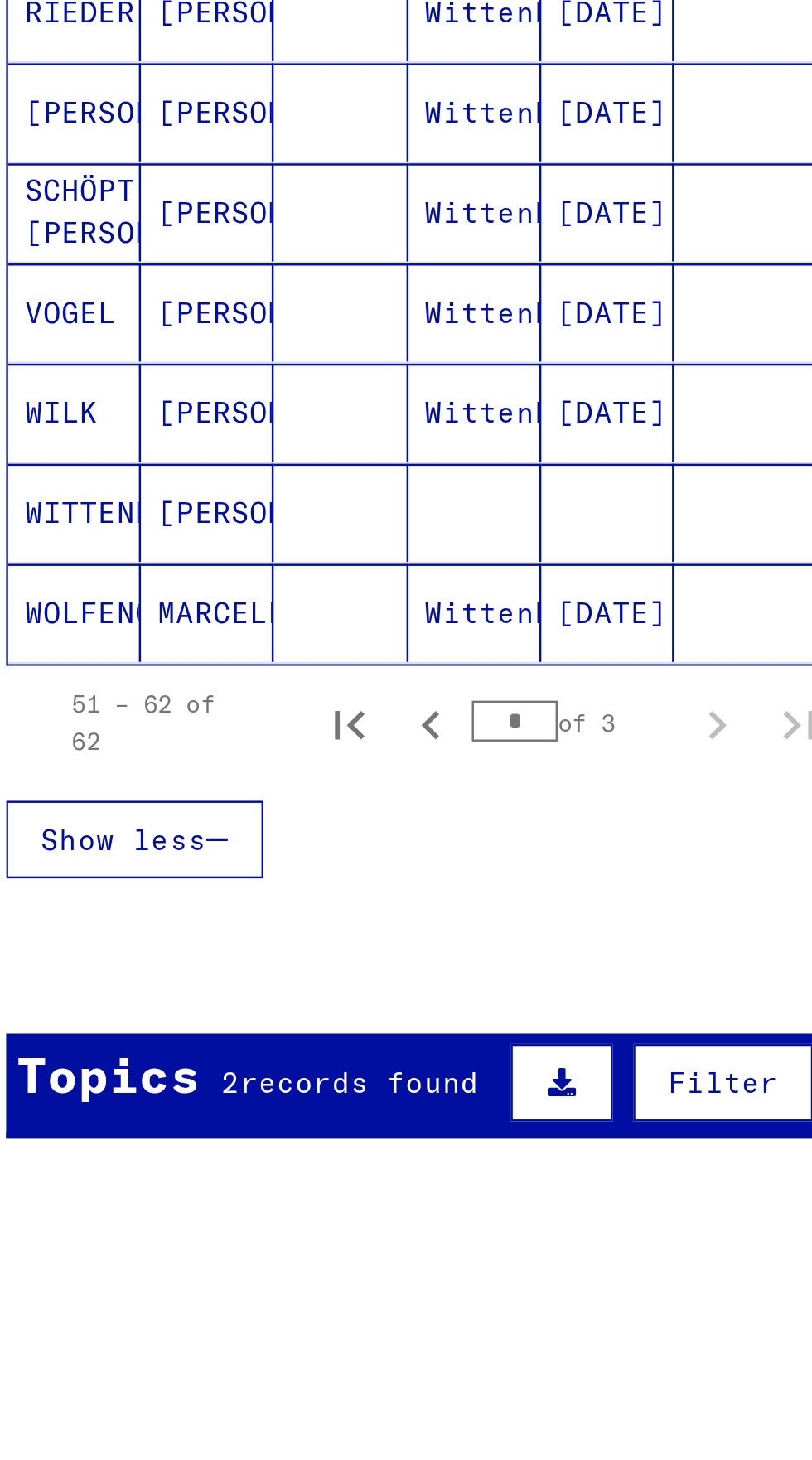
click at [200, 979] on span "records found" at bounding box center [176, 973] width 97 height 15
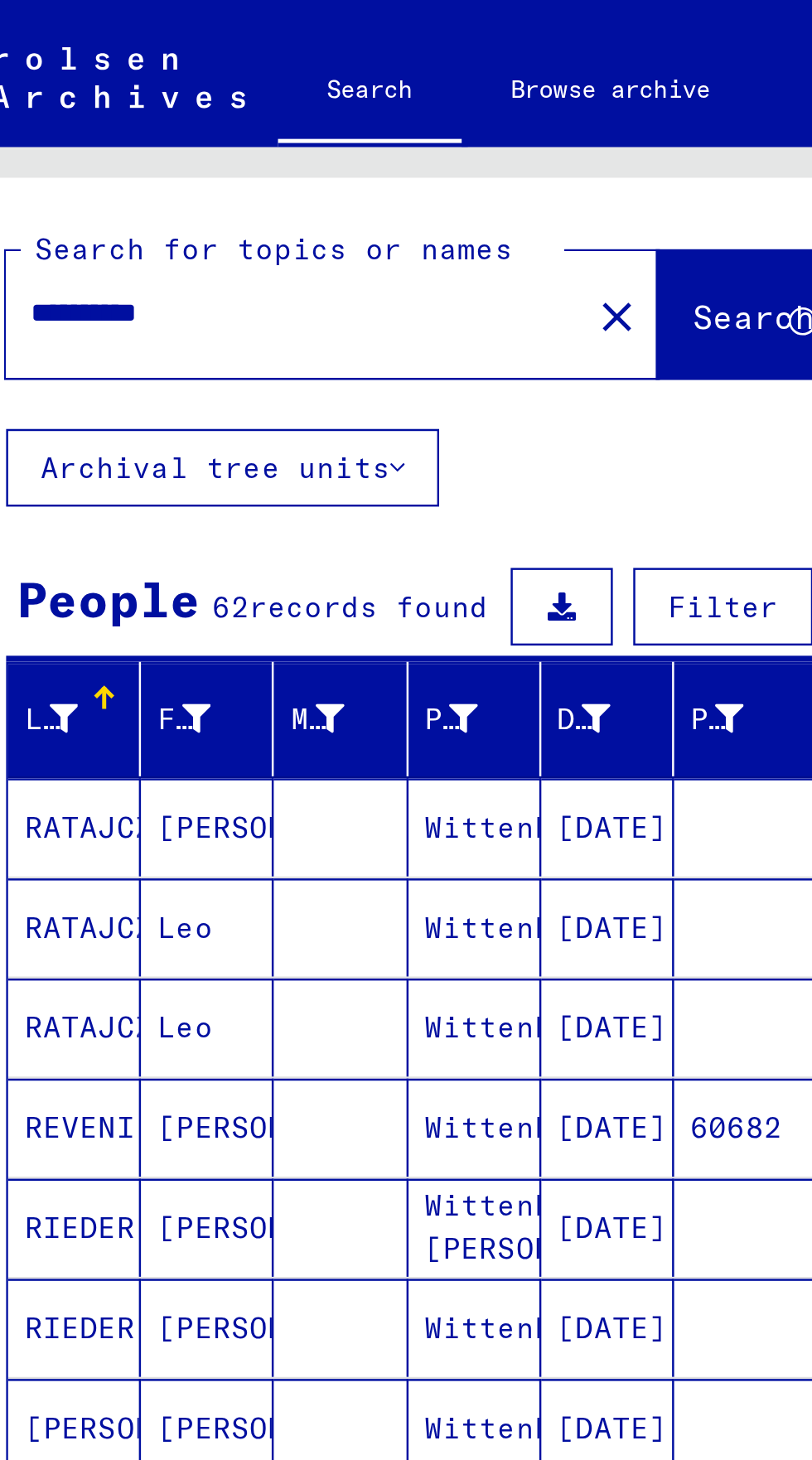
click at [138, 126] on input "**********" at bounding box center [145, 126] width 205 height 17
type input "*"
click at [75, 134] on input "text" at bounding box center [145, 126] width 205 height 17
click at [323, 131] on span "Search" at bounding box center [336, 128] width 50 height 16
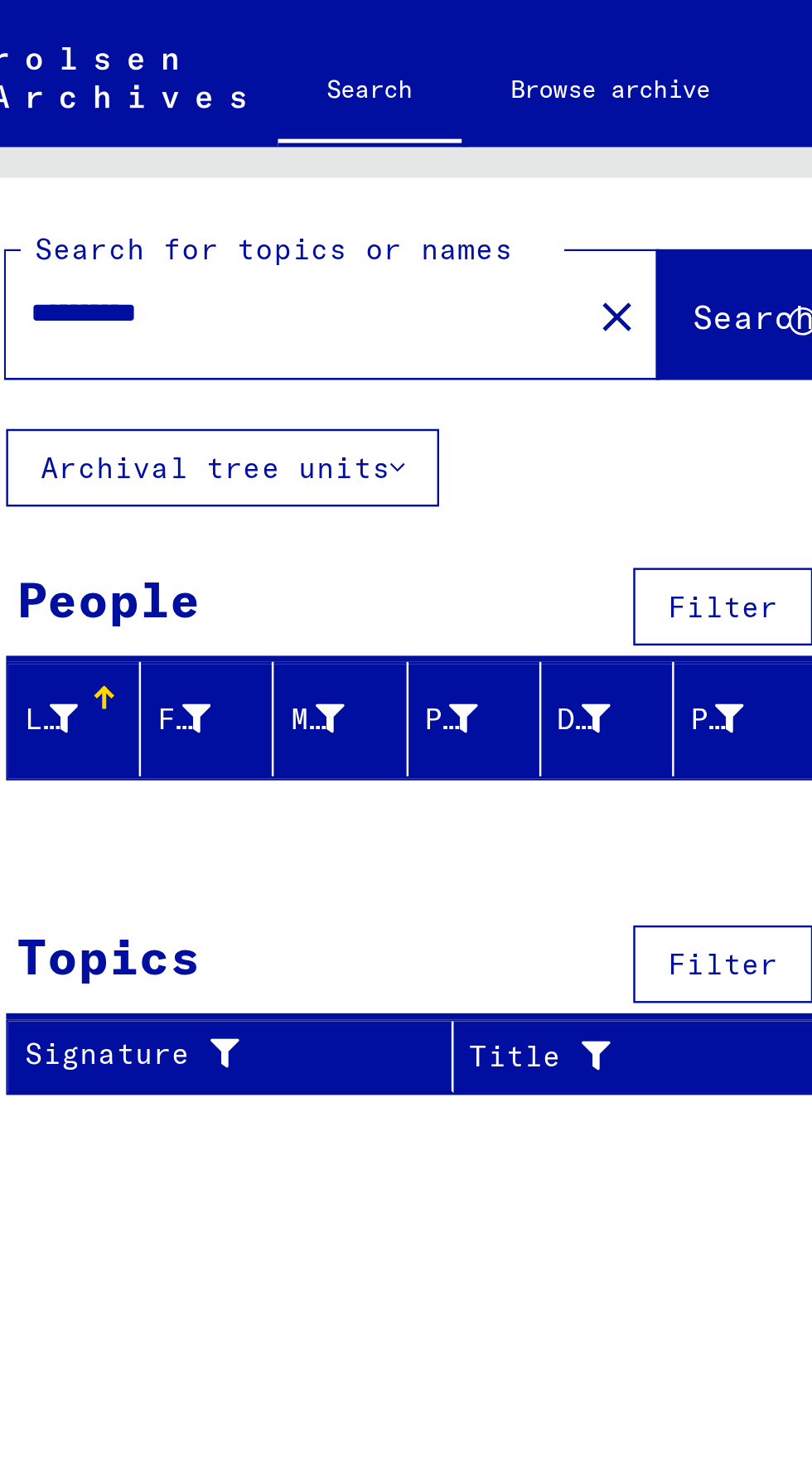
click at [50, 127] on input "**********" at bounding box center [145, 126] width 205 height 17
click at [331, 128] on span "Search" at bounding box center [336, 128] width 50 height 16
click at [126, 125] on input "**********" at bounding box center [145, 126] width 205 height 17
type input "*"
click at [334, 134] on span "Search" at bounding box center [336, 128] width 50 height 16
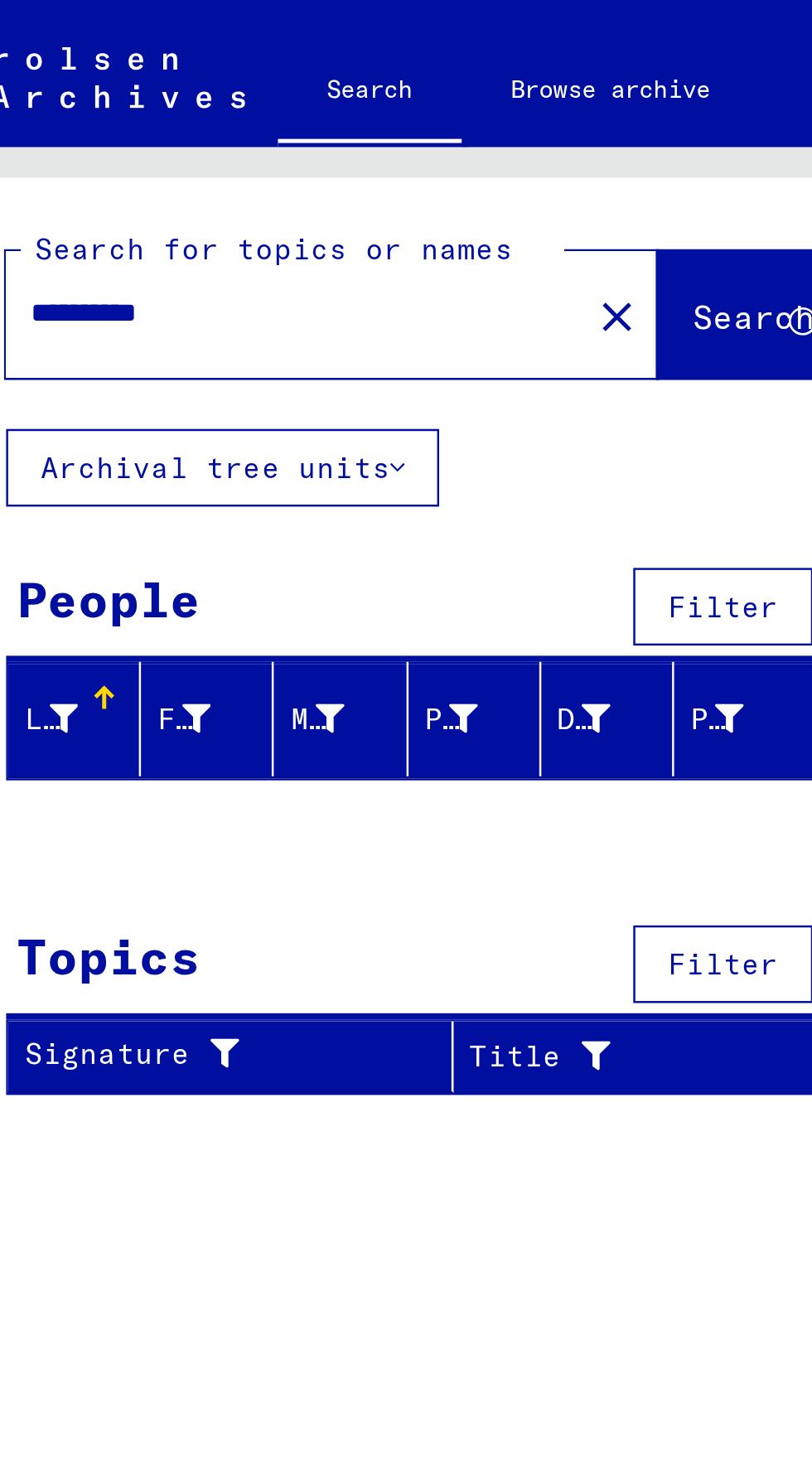
click at [68, 134] on input "**********" at bounding box center [145, 126] width 205 height 17
click at [77, 128] on input "**********" at bounding box center [145, 126] width 205 height 17
click at [69, 131] on input "**********" at bounding box center [145, 126] width 205 height 17
click at [331, 128] on span "Search" at bounding box center [336, 128] width 50 height 16
click at [118, 131] on input "**********" at bounding box center [145, 126] width 205 height 17
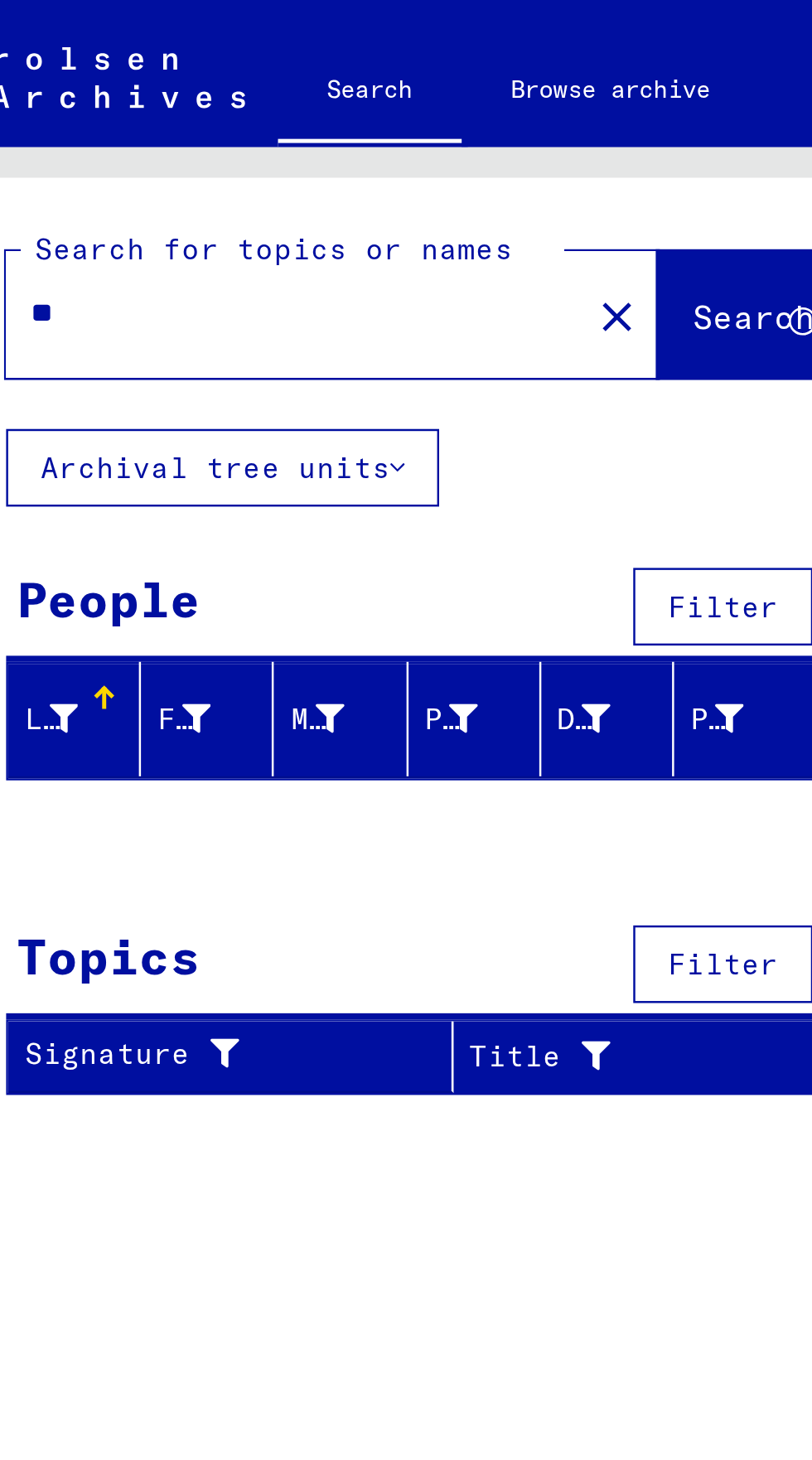
type input "*"
click at [80, 134] on input "text" at bounding box center [145, 126] width 205 height 17
type input "**********"
click at [328, 128] on span "Search" at bounding box center [336, 128] width 50 height 16
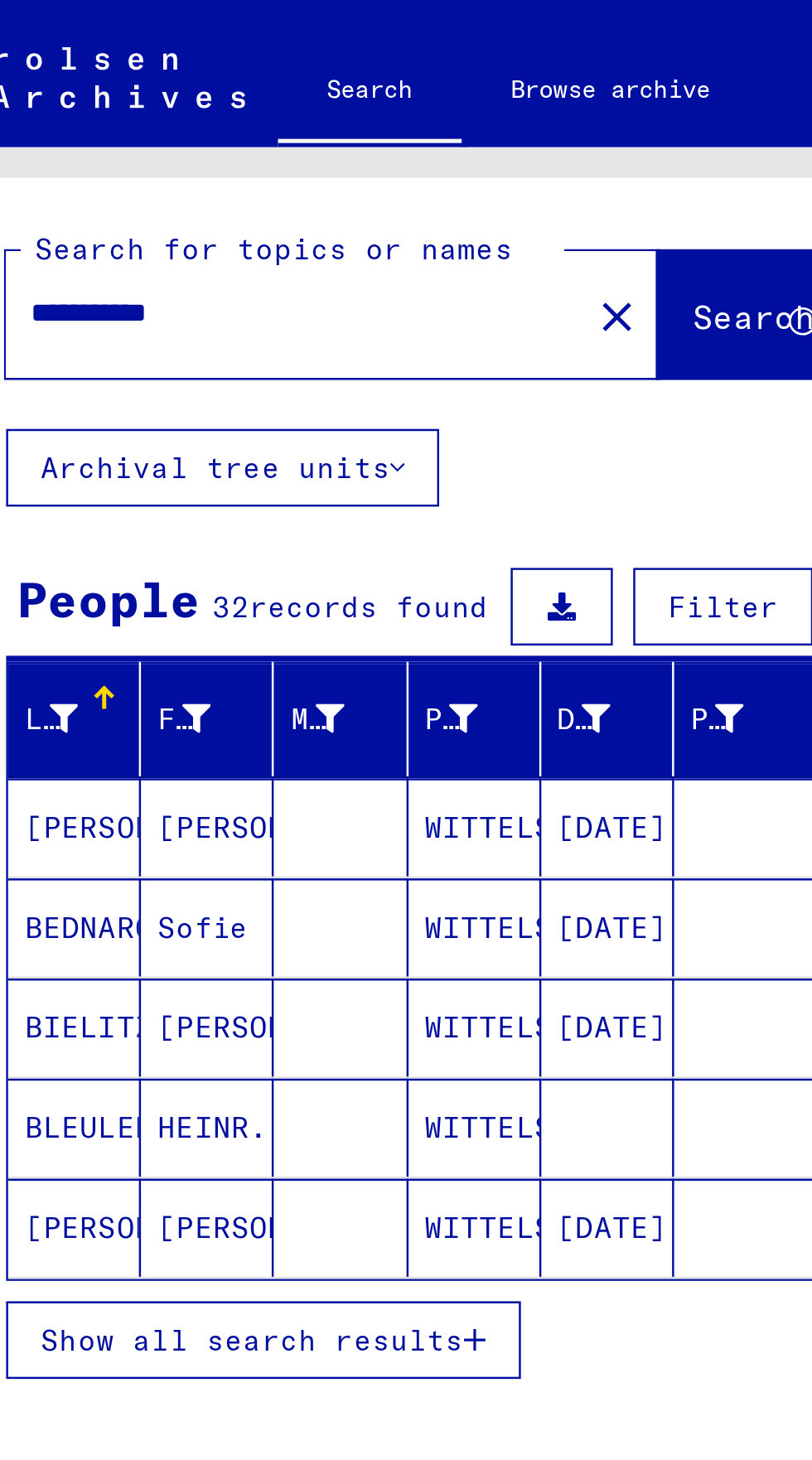
click at [186, 548] on span "Show all search results" at bounding box center [133, 543] width 171 height 15
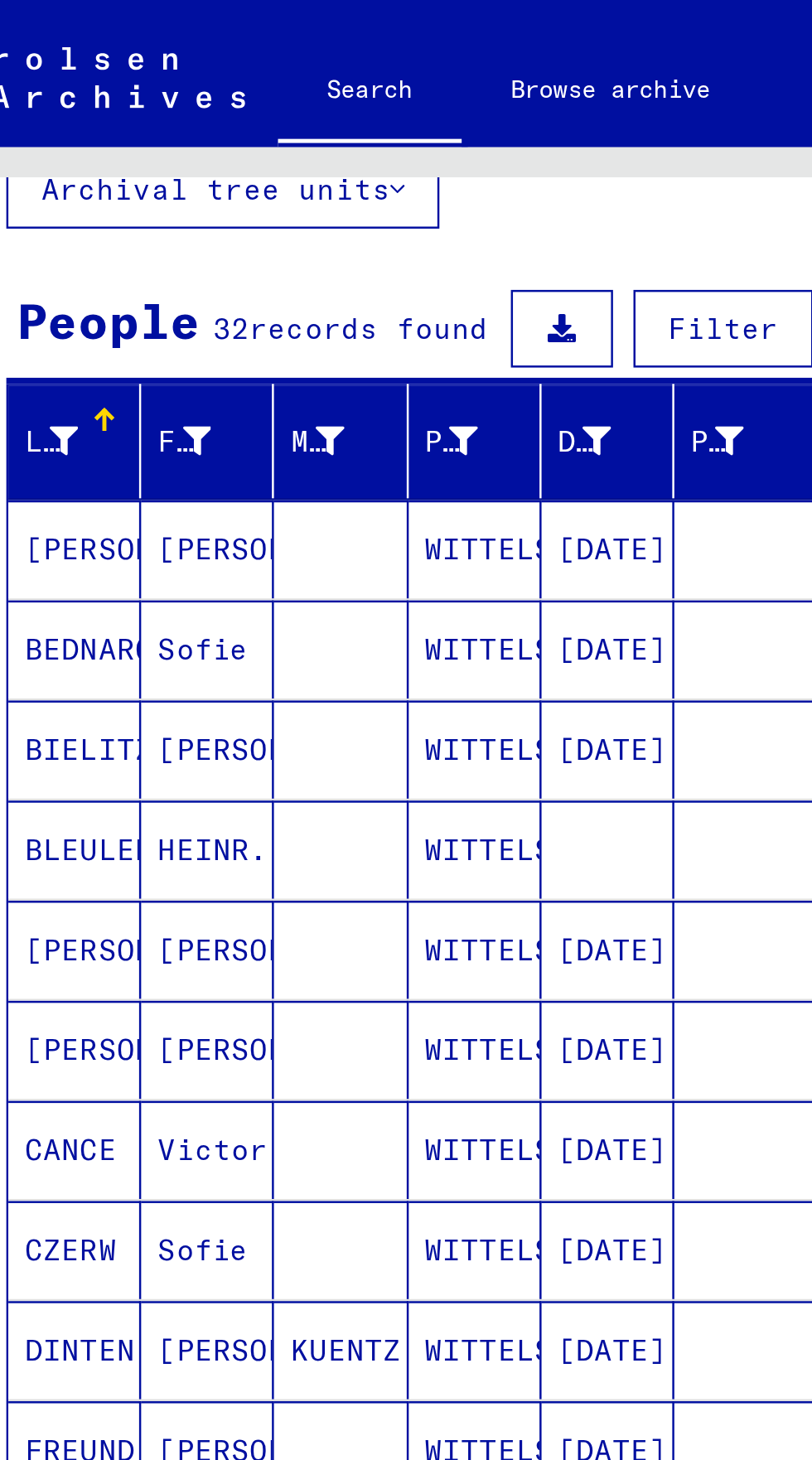
scroll to position [92, 0]
